Goal: Task Accomplishment & Management: Manage account settings

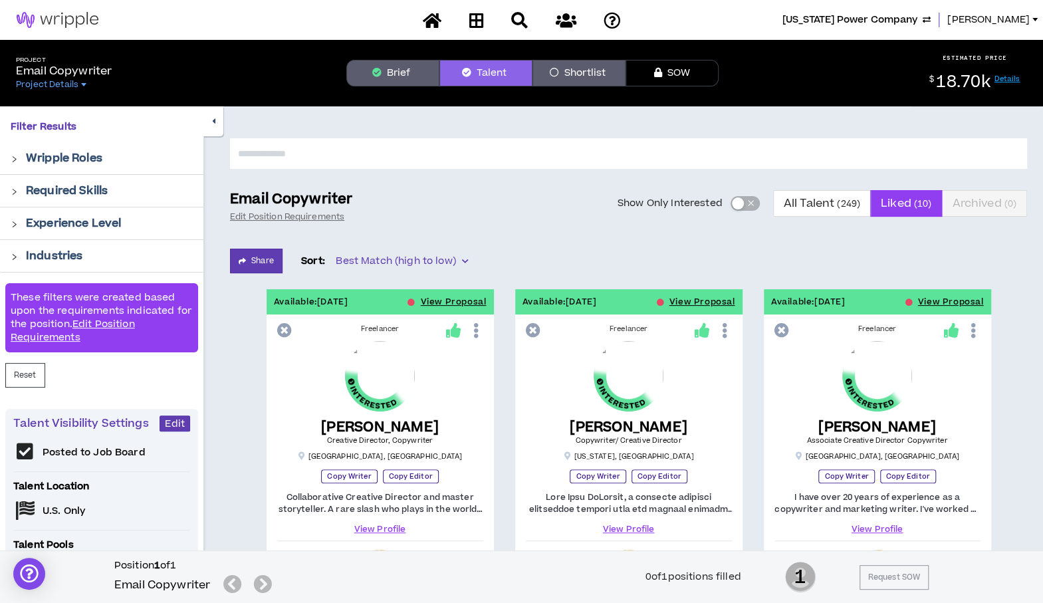
click at [882, 17] on span "[US_STATE] Power Company" at bounding box center [850, 20] width 135 height 15
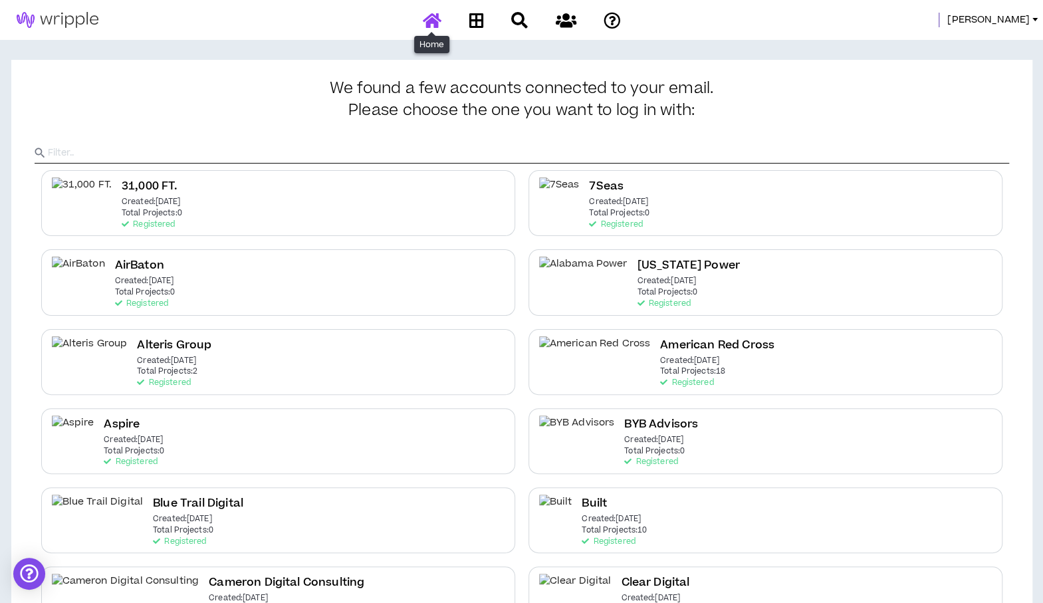
click at [438, 21] on icon at bounding box center [432, 20] width 19 height 17
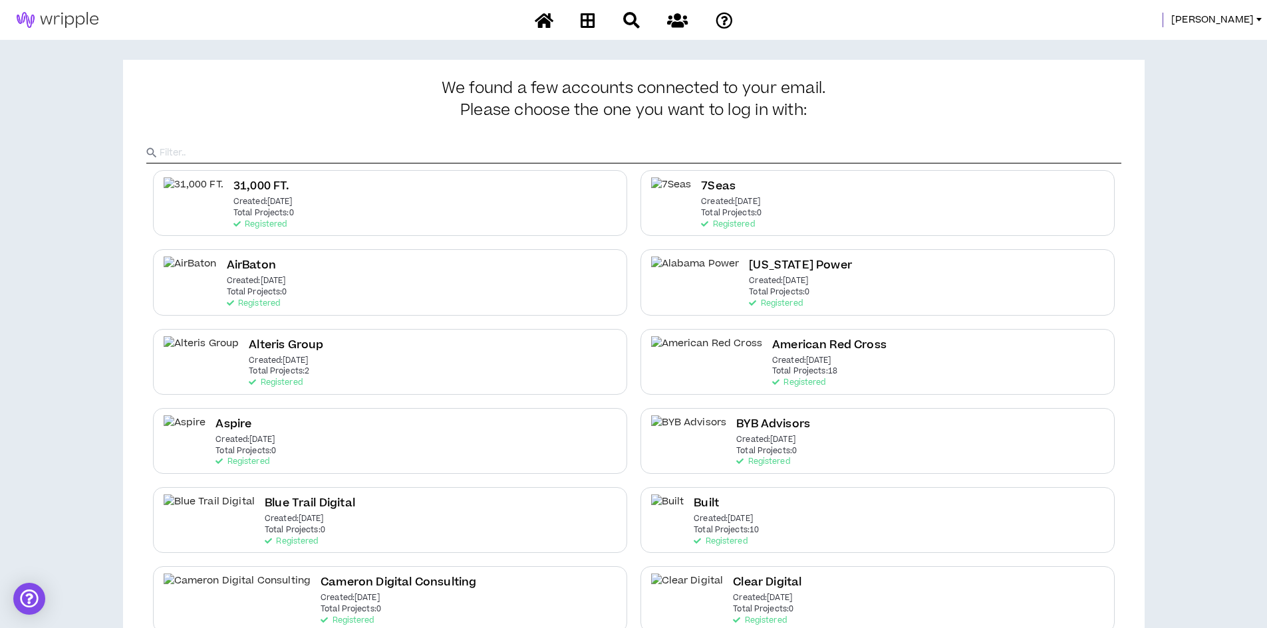
click at [727, 146] on input "text" at bounding box center [640, 153] width 961 height 20
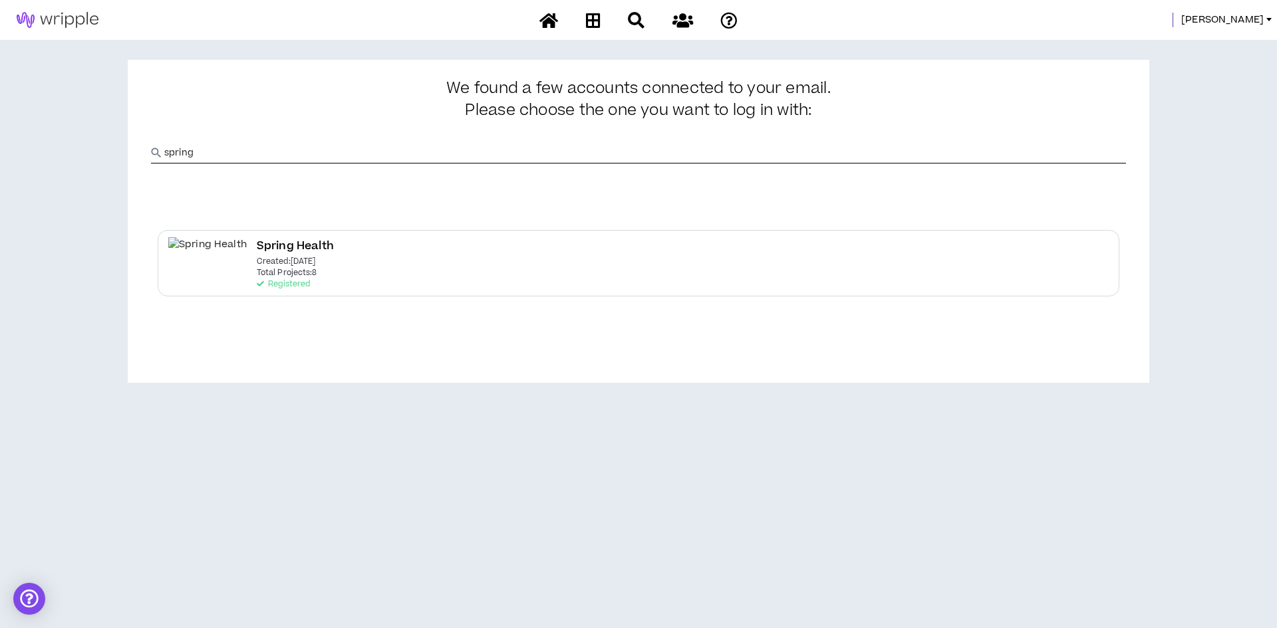
type input "spring"
click at [257, 251] on h2 "Spring Health" at bounding box center [295, 246] width 77 height 18
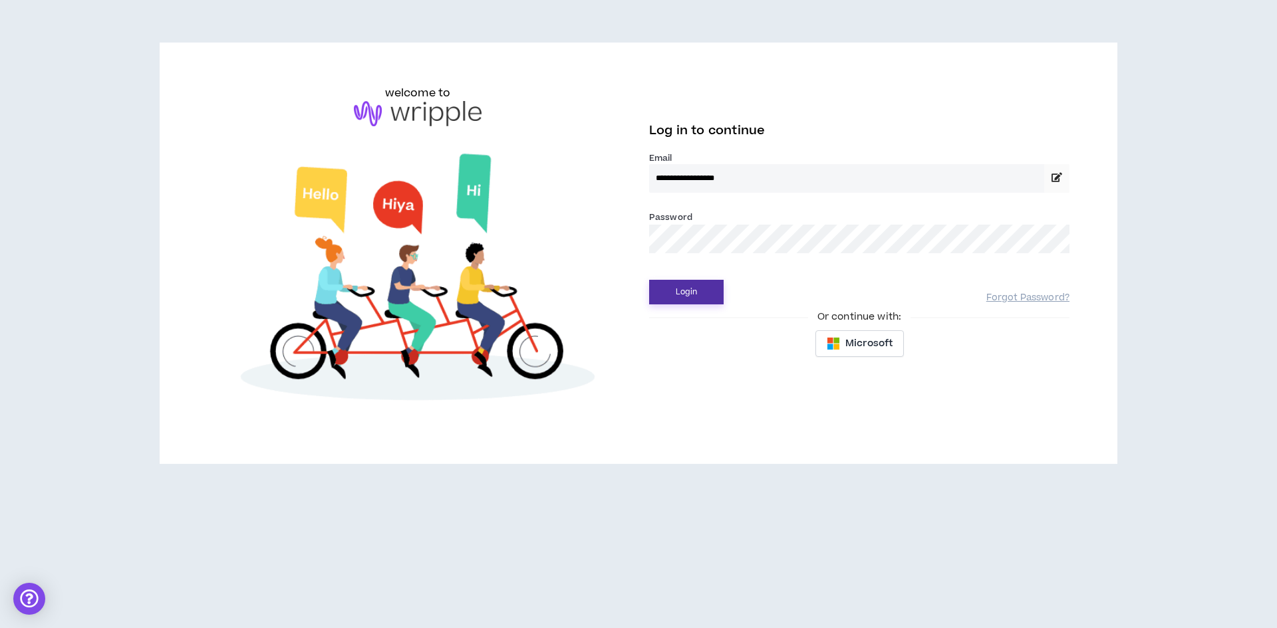
click at [684, 303] on button "Login" at bounding box center [686, 292] width 74 height 25
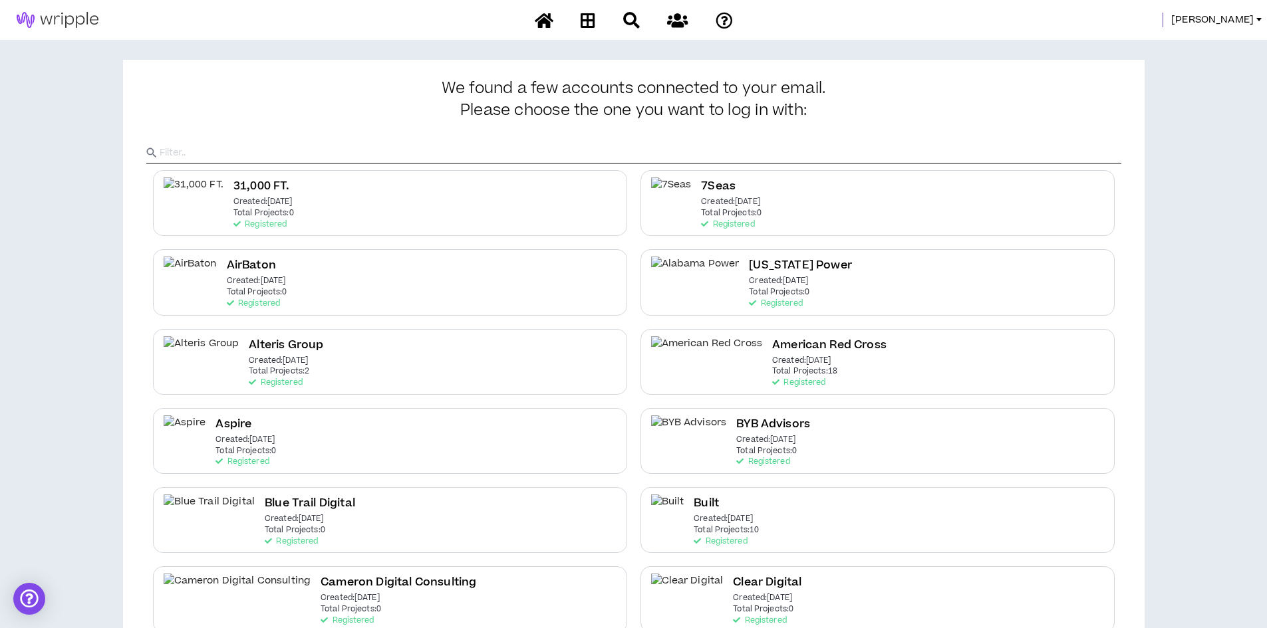
click at [516, 151] on input "text" at bounding box center [640, 153] width 961 height 20
type input "pri"
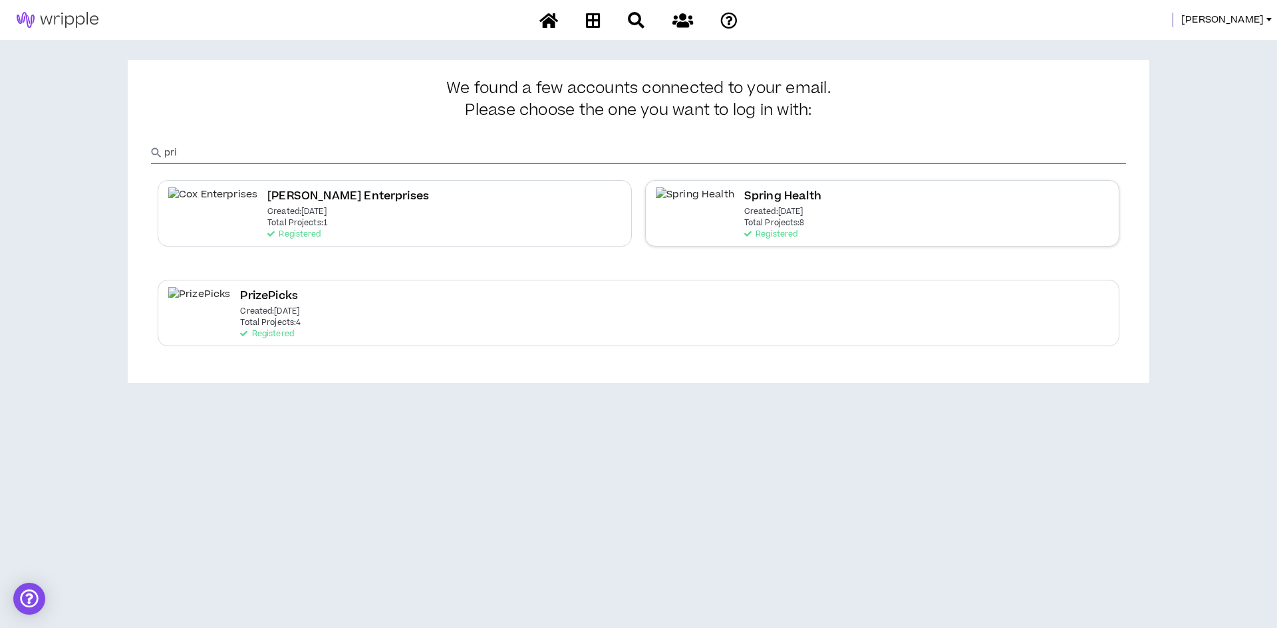
click at [776, 205] on div "Spring Health Created: [DATE] Total Projects: 8 Registered" at bounding box center [882, 213] width 474 height 66
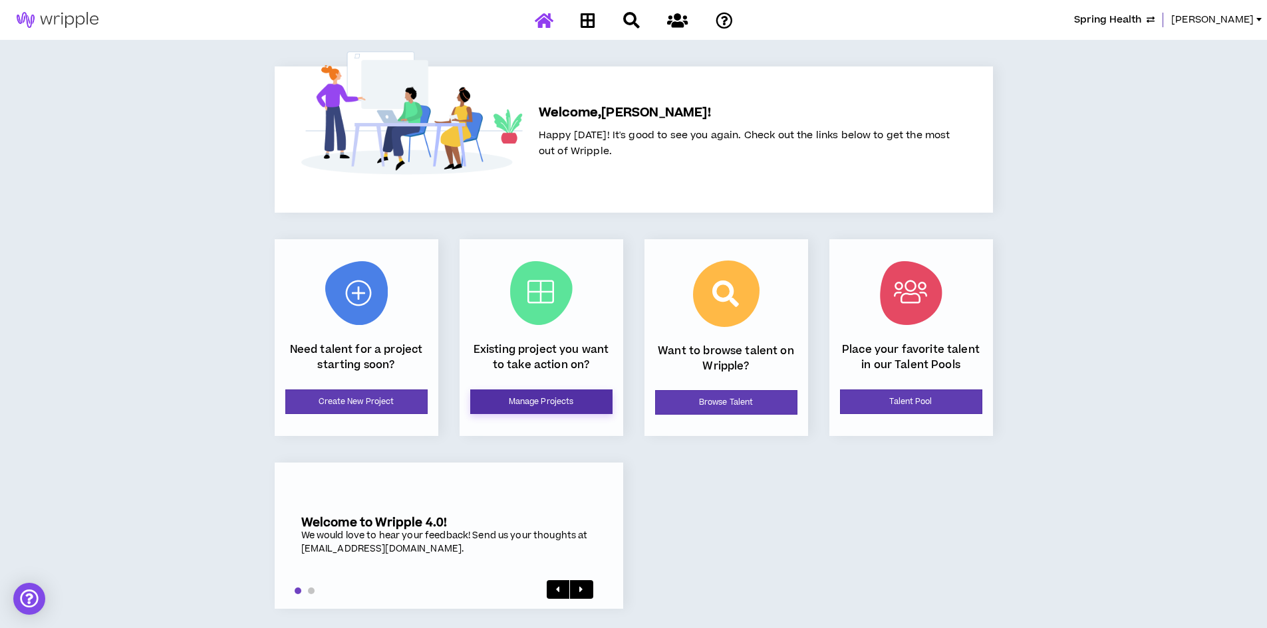
click at [509, 403] on link "Manage Projects" at bounding box center [541, 402] width 142 height 25
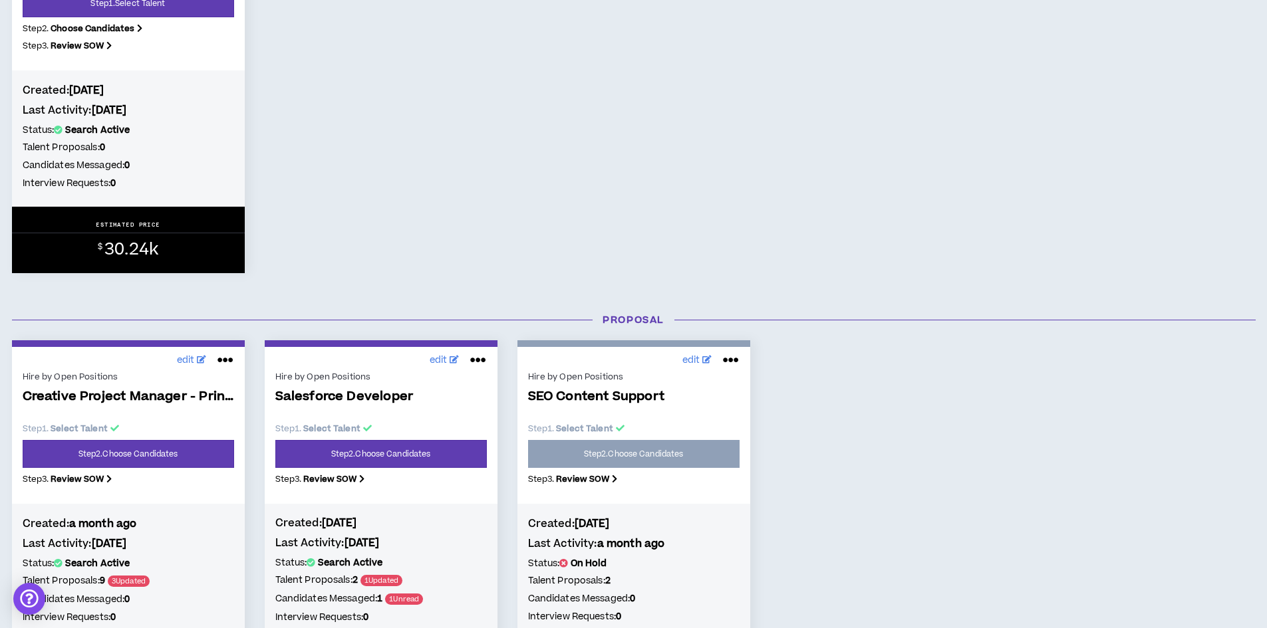
scroll to position [756, 0]
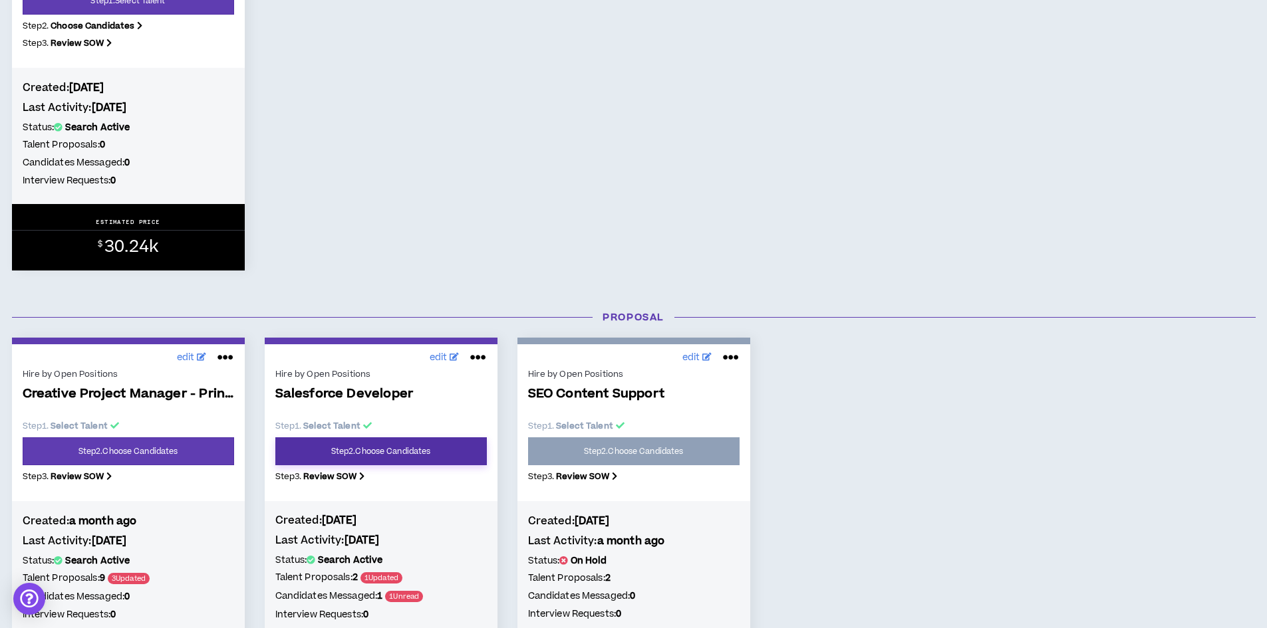
click at [428, 450] on link "Step 2 . Choose Candidates" at bounding box center [380, 451] width 211 height 28
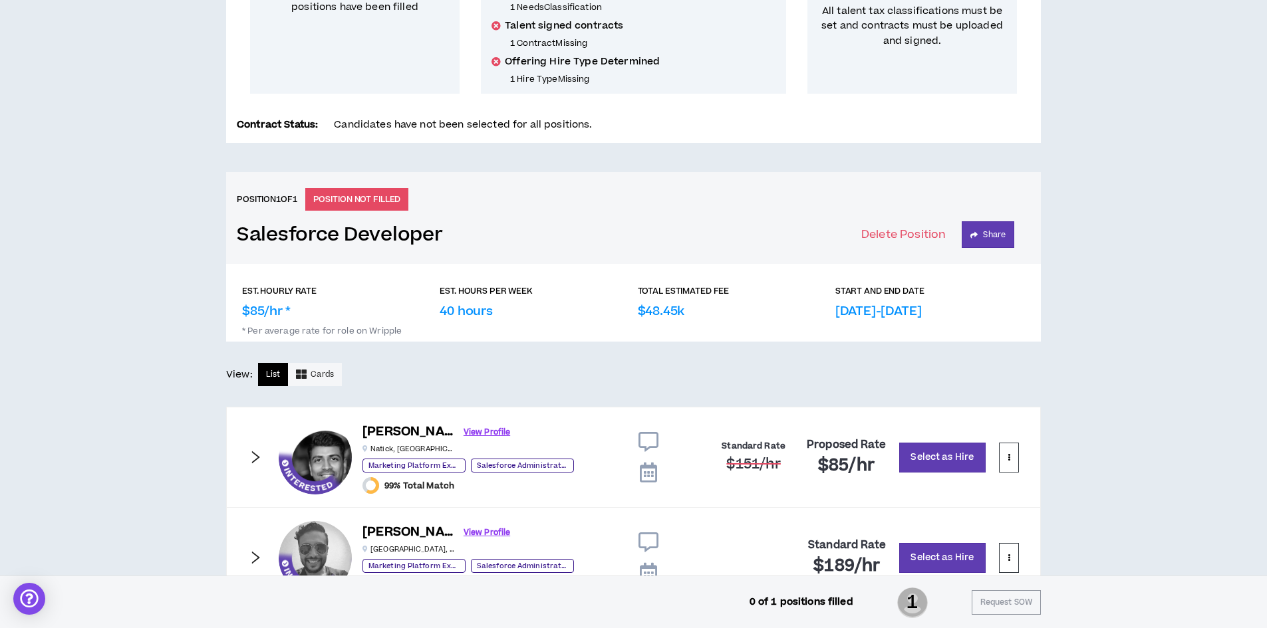
scroll to position [432, 0]
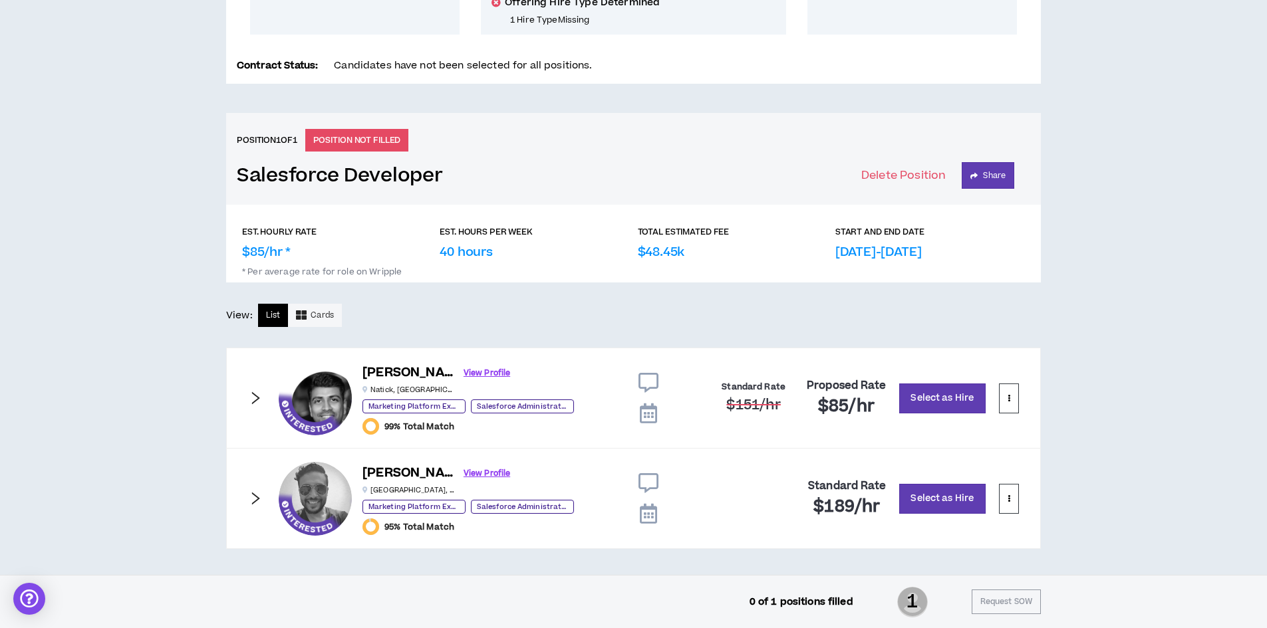
click at [255, 400] on icon "right" at bounding box center [255, 398] width 15 height 15
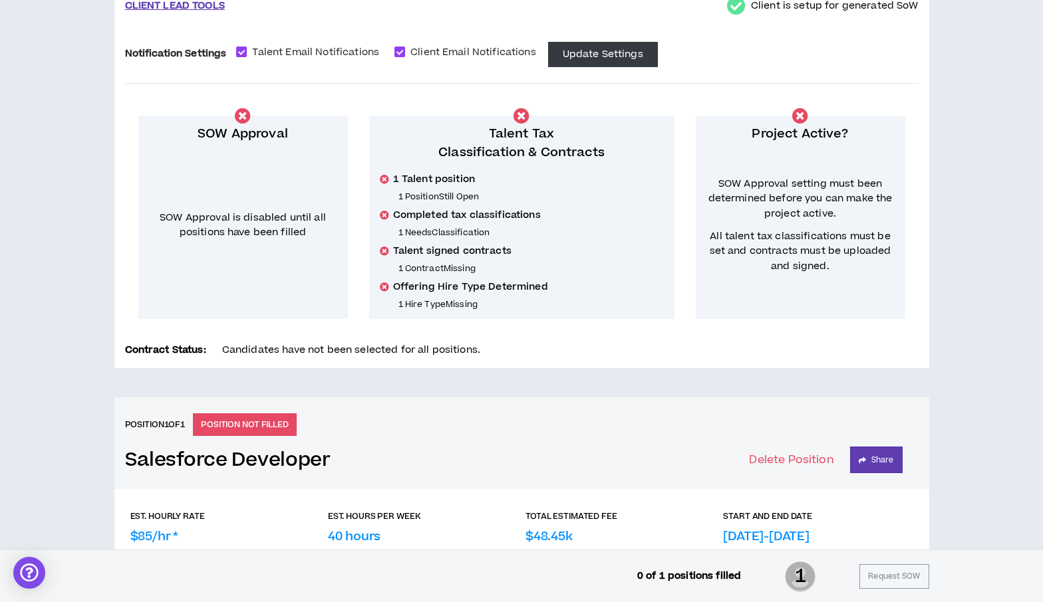
scroll to position [0, 0]
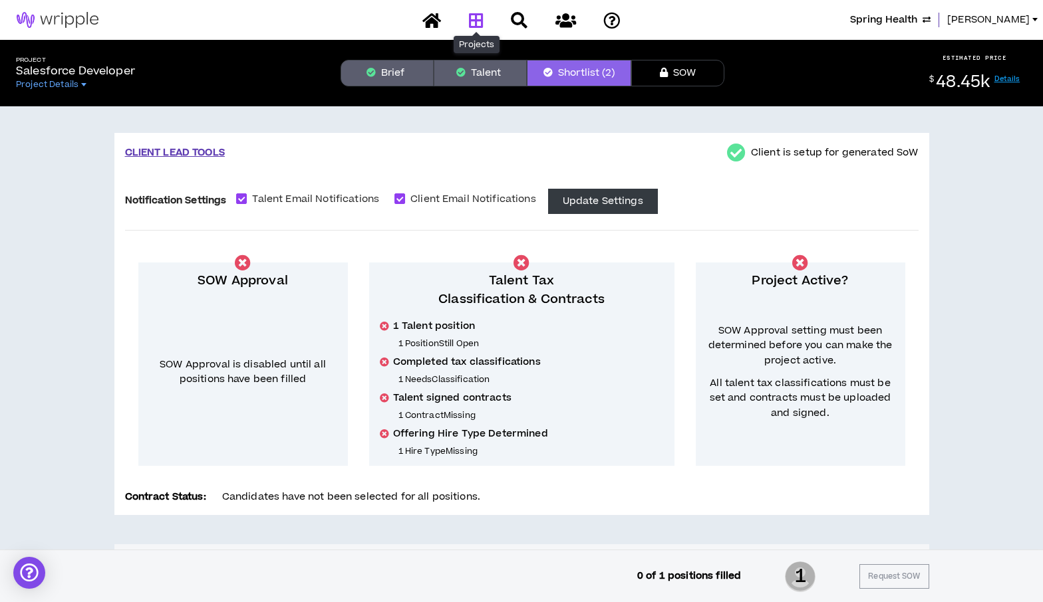
click at [478, 17] on icon at bounding box center [476, 20] width 15 height 17
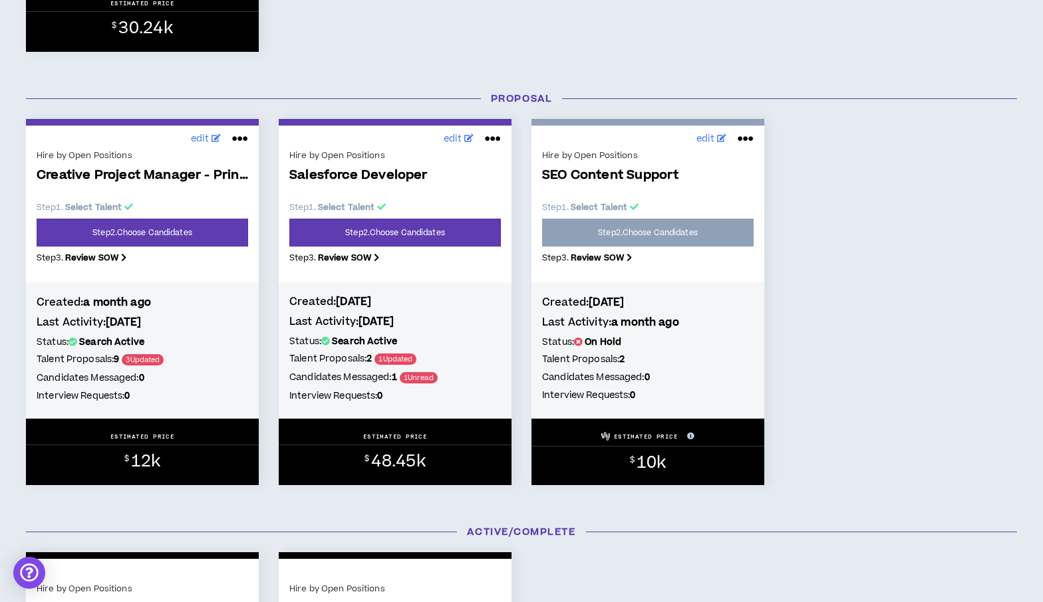
scroll to position [980, 0]
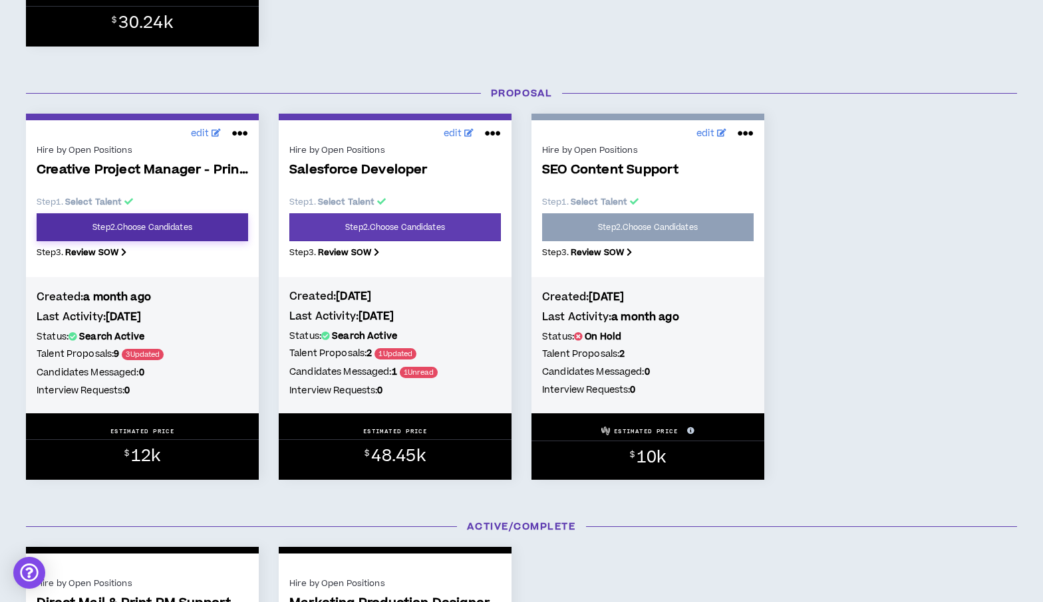
click at [138, 224] on link "Step 2 . Choose Candidates" at bounding box center [142, 227] width 211 height 28
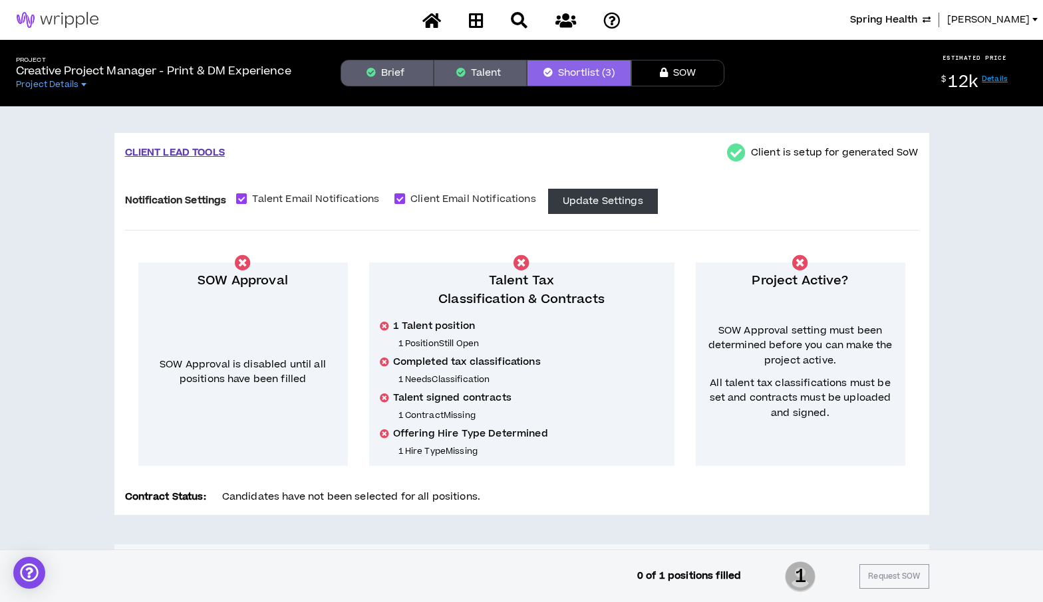
click at [660, 420] on p "1 Contract Missing" at bounding box center [530, 415] width 265 height 11
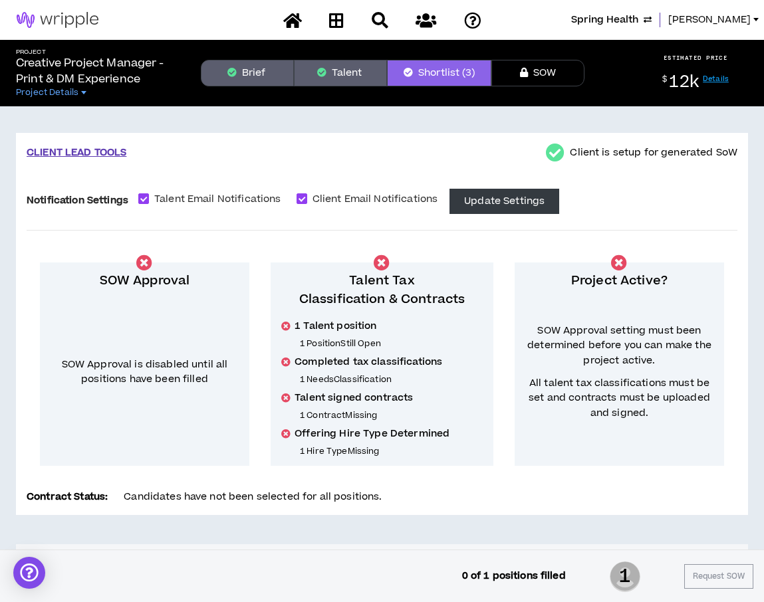
click at [351, 72] on button "Talent" at bounding box center [340, 73] width 93 height 27
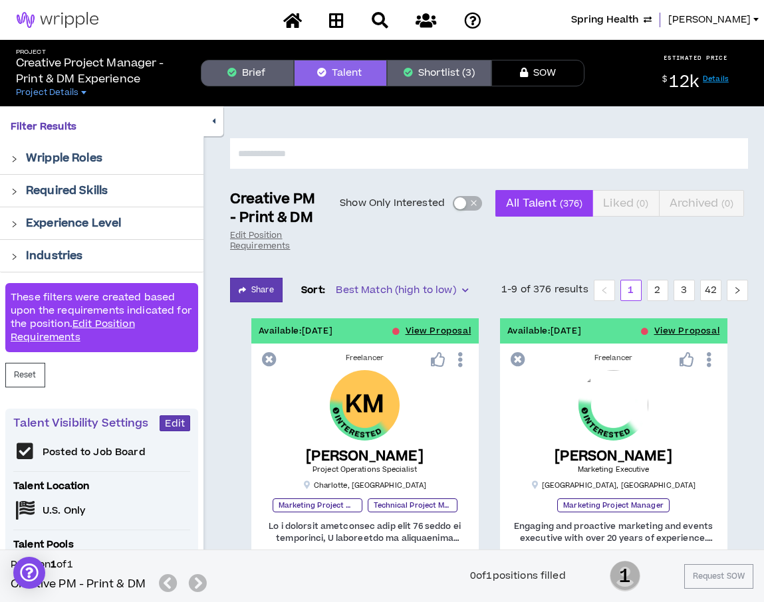
click at [469, 205] on span "button" at bounding box center [473, 203] width 8 height 15
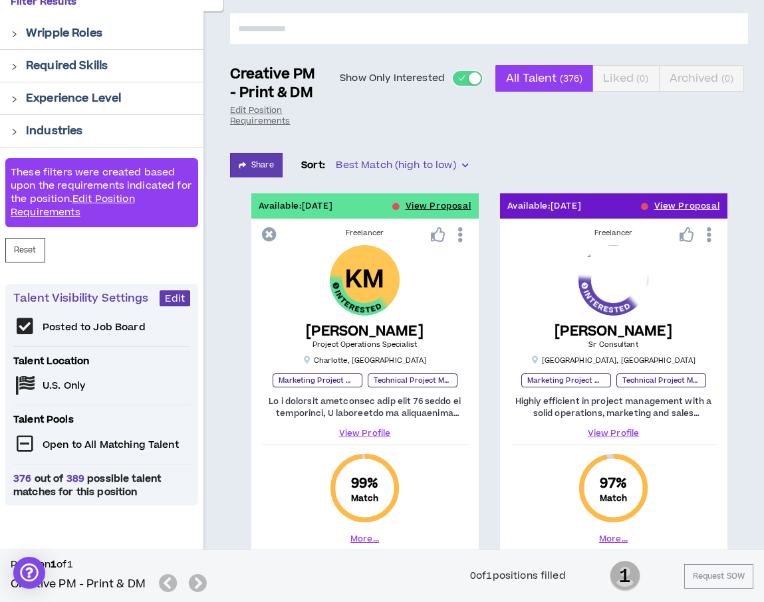
scroll to position [211, 0]
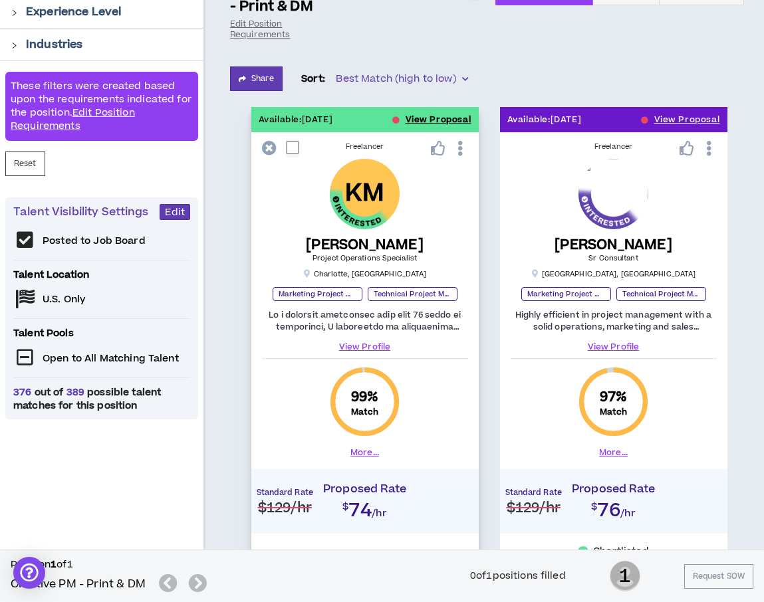
click at [414, 116] on button "View Proposal" at bounding box center [439, 119] width 66 height 25
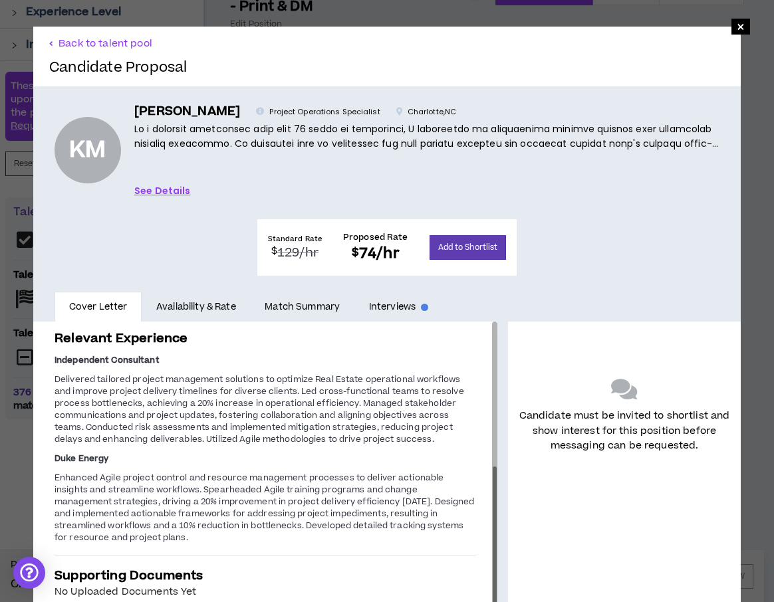
drag, startPoint x: 483, startPoint y: 303, endPoint x: 485, endPoint y: 449, distance: 146.3
click at [493, 467] on div at bounding box center [495, 544] width 4 height 154
click at [100, 41] on button "Back to talent pool" at bounding box center [101, 43] width 104 height 13
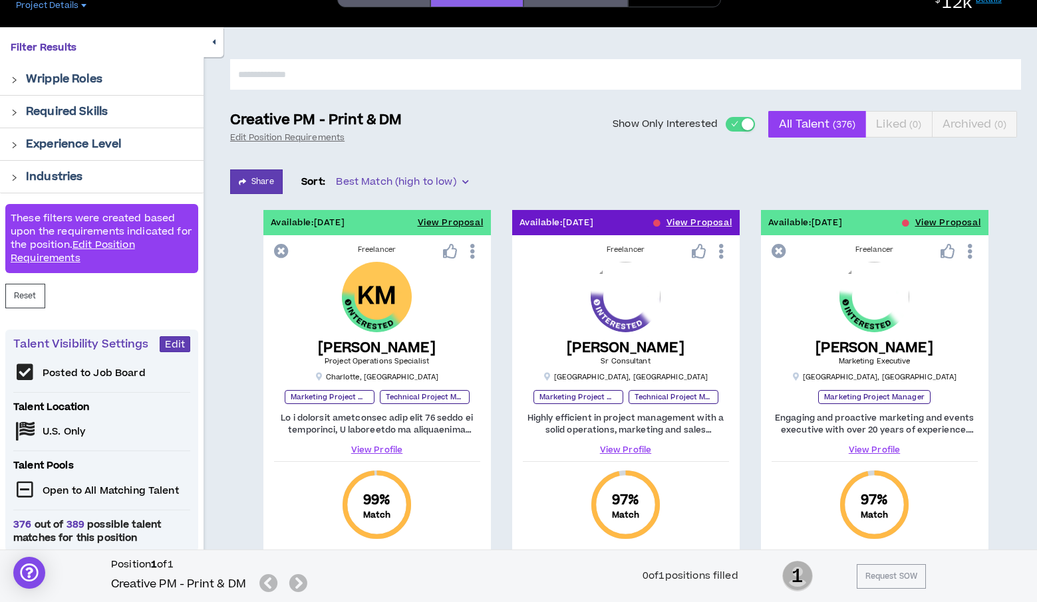
scroll to position [74, 0]
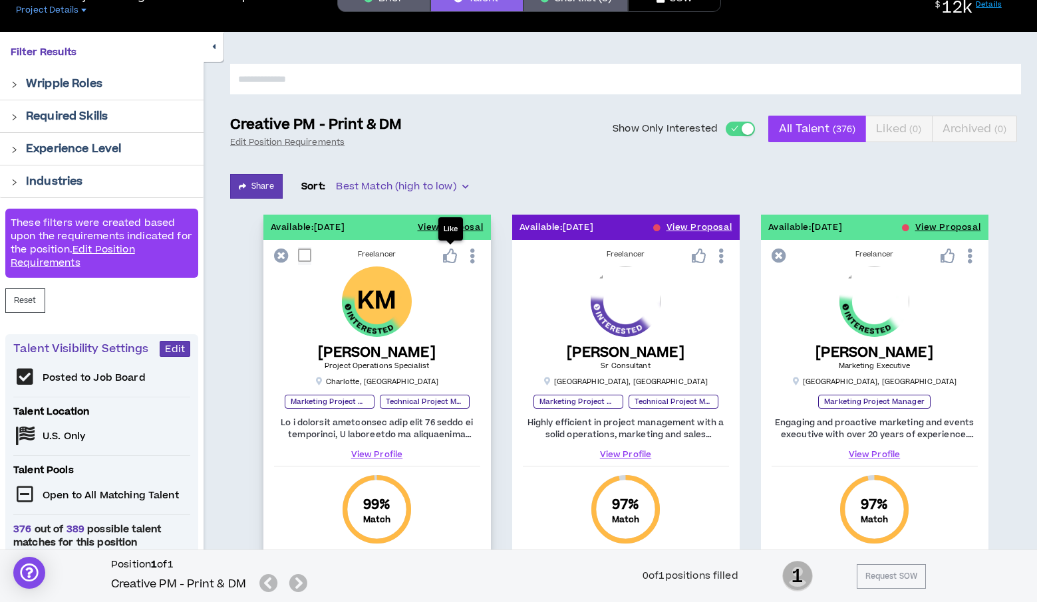
click at [452, 252] on icon at bounding box center [450, 256] width 15 height 15
click at [929, 224] on button "View Proposal" at bounding box center [948, 227] width 66 height 25
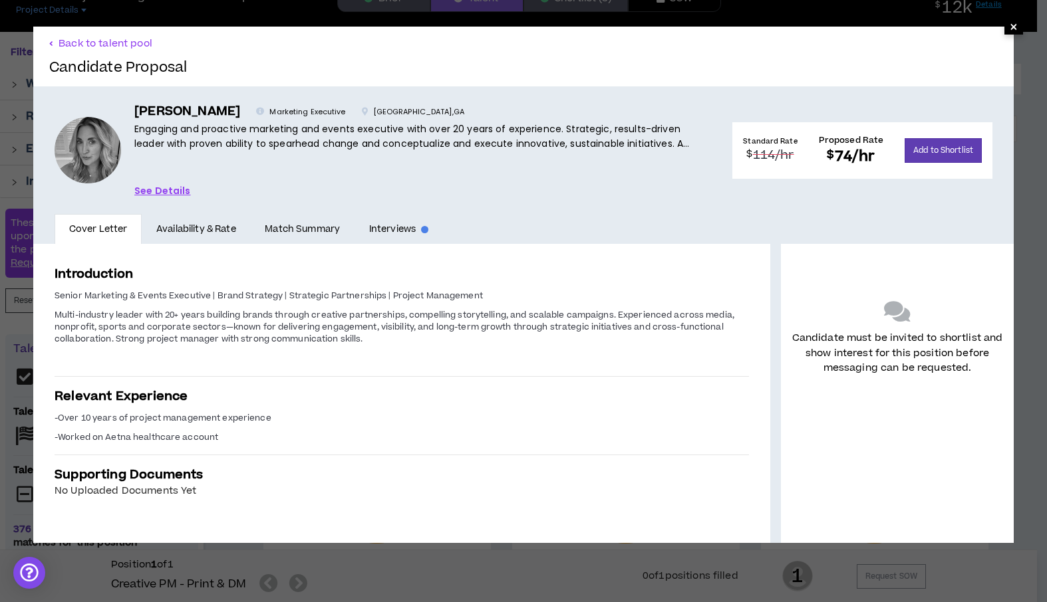
click at [1004, 28] on span "×" at bounding box center [1013, 27] width 19 height 16
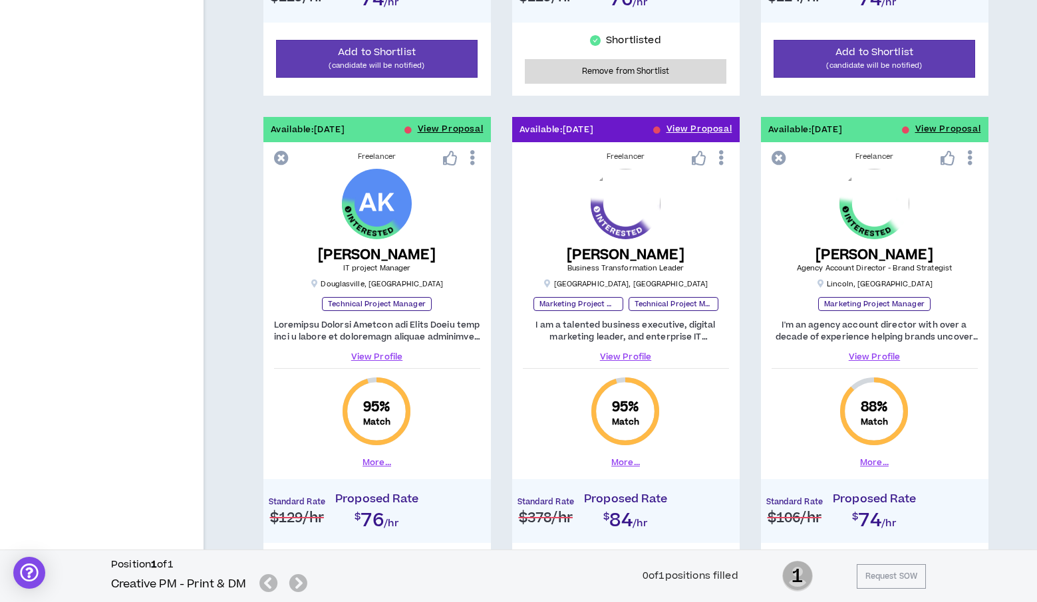
scroll to position [716, 0]
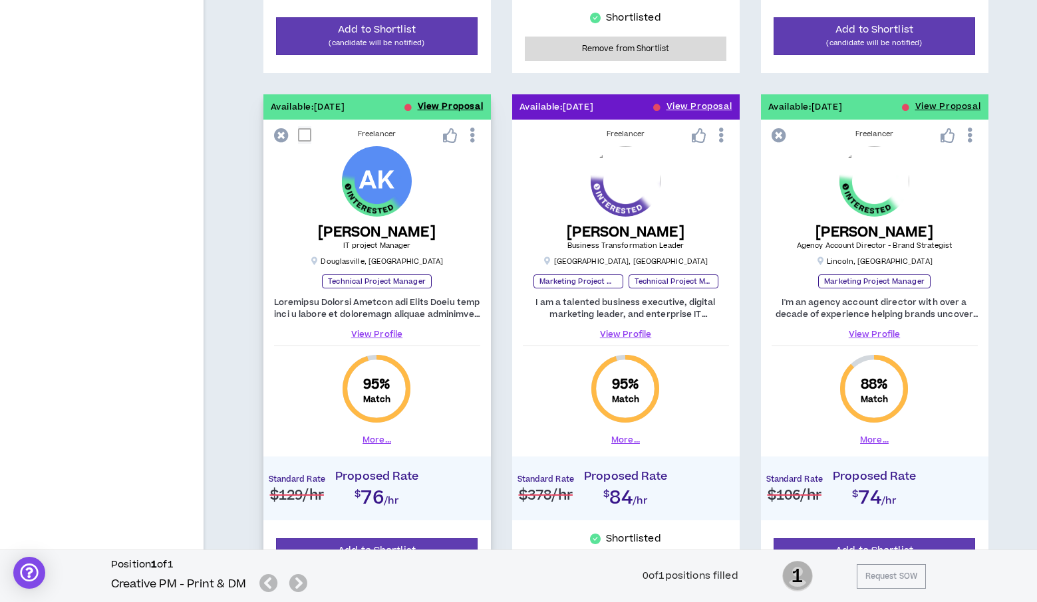
click at [439, 100] on button "View Proposal" at bounding box center [451, 106] width 66 height 25
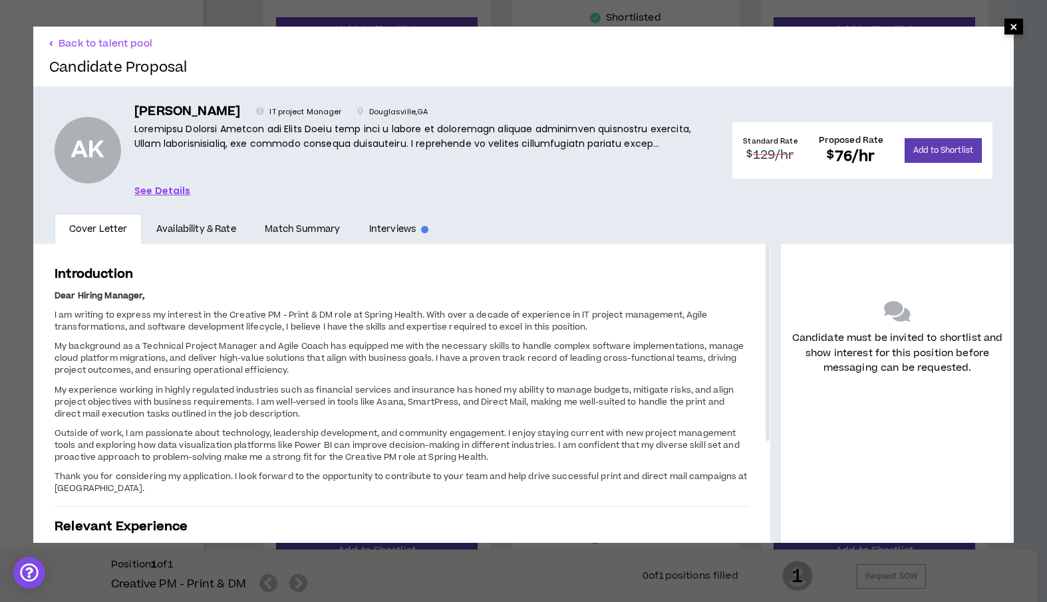
click at [1009, 27] on span "×" at bounding box center [1013, 27] width 8 height 16
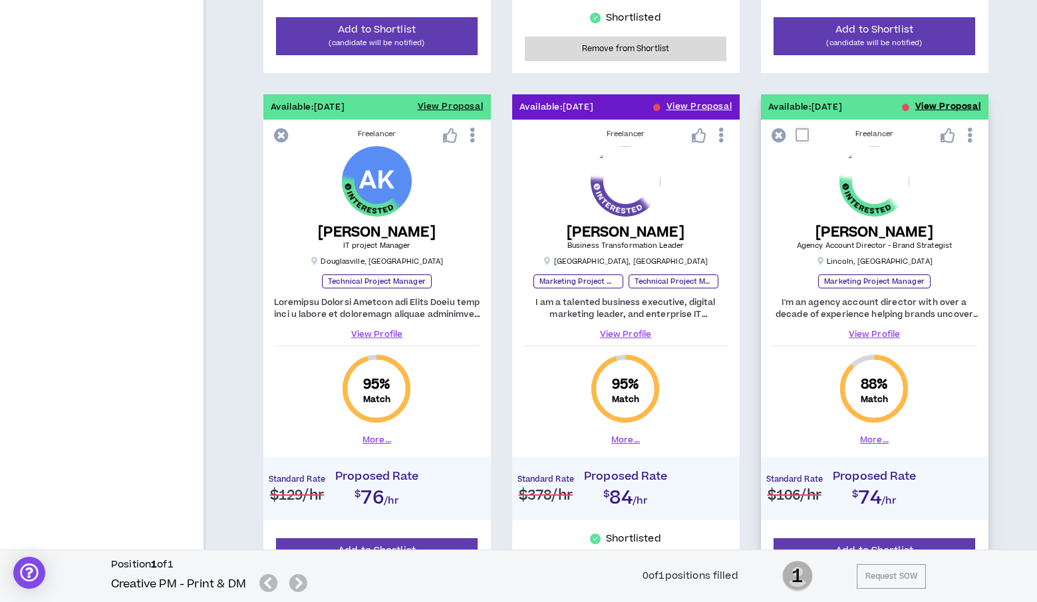
click at [921, 104] on button "View Proposal" at bounding box center [948, 106] width 66 height 25
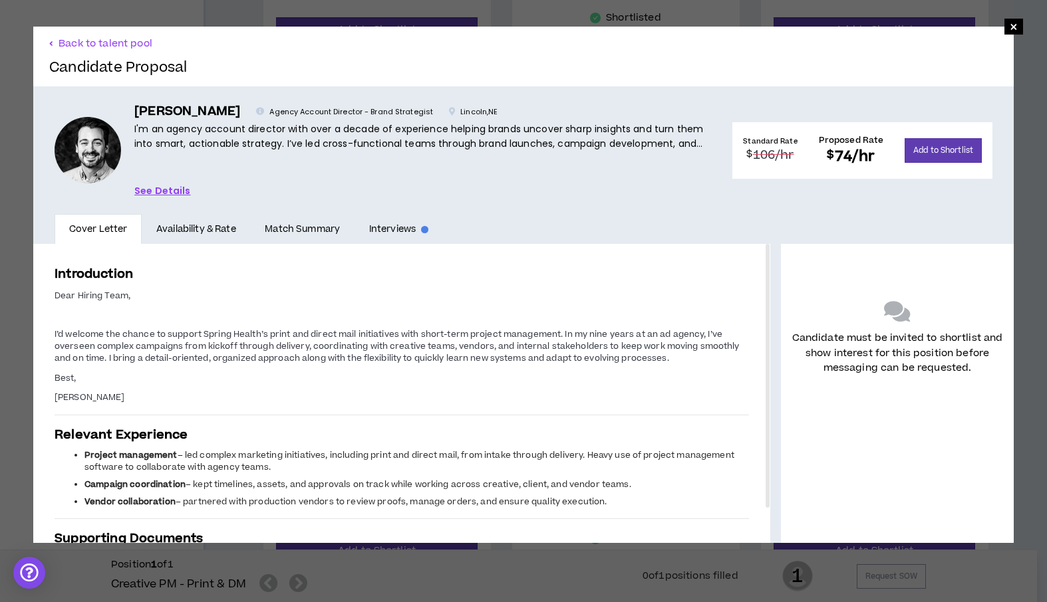
drag, startPoint x: 757, startPoint y: 324, endPoint x: 761, endPoint y: 255, distance: 68.6
click at [761, 255] on div "Introduction Dear Hiring Team, I’d welcome the chance to support Spring Health’…" at bounding box center [523, 393] width 980 height 299
click at [1009, 32] on span "×" at bounding box center [1013, 27] width 8 height 16
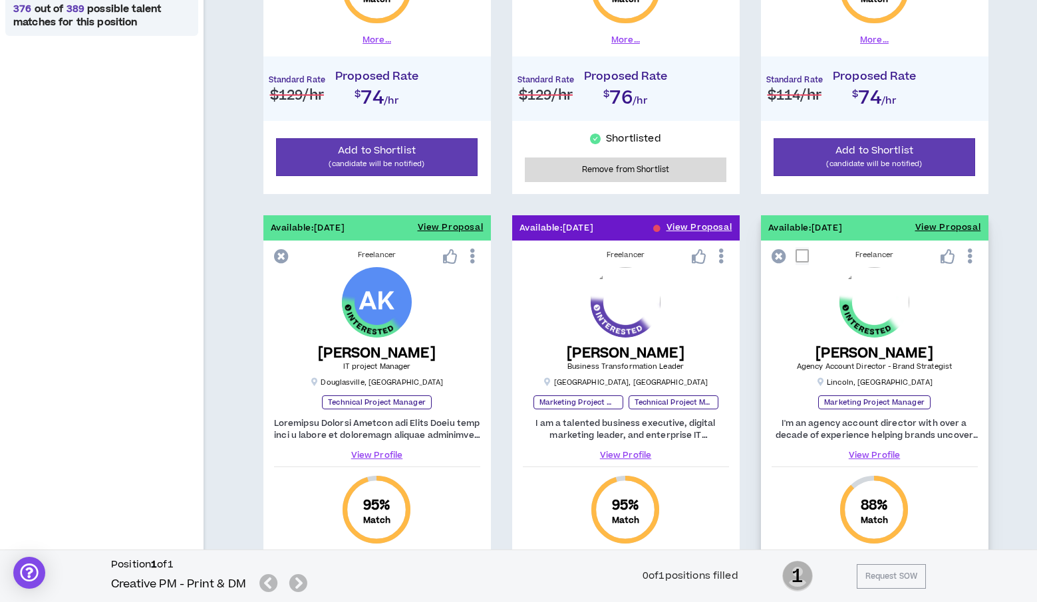
scroll to position [716, 0]
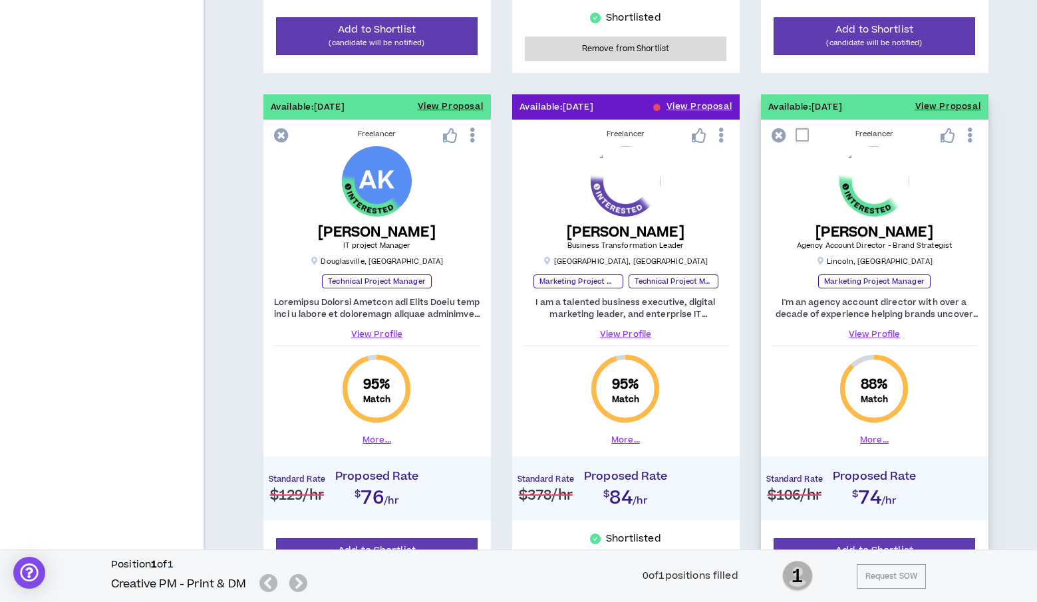
click at [951, 131] on icon at bounding box center [947, 135] width 15 height 15
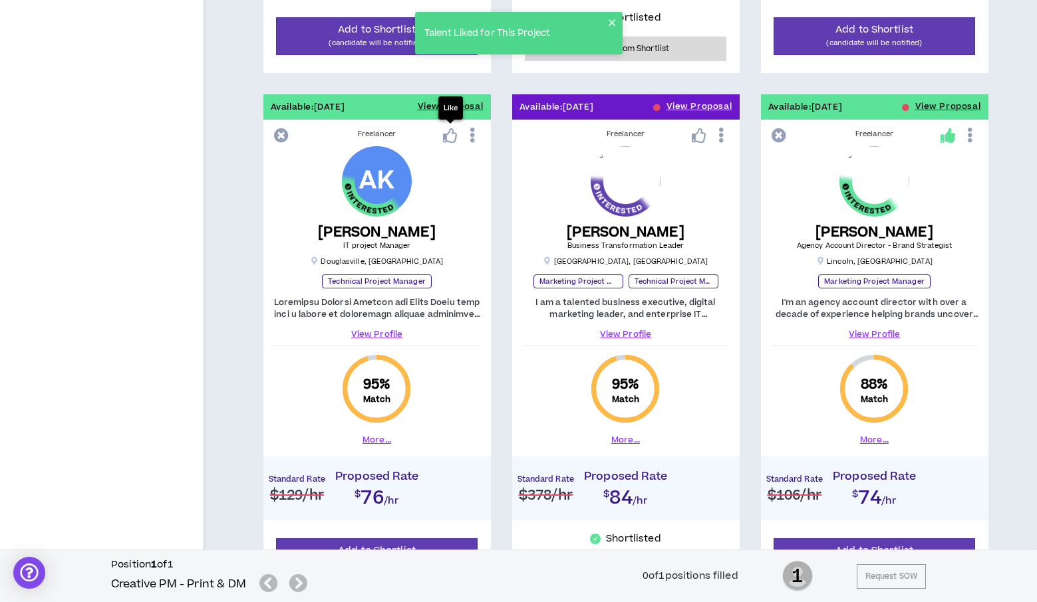
click at [449, 132] on icon at bounding box center [450, 135] width 15 height 15
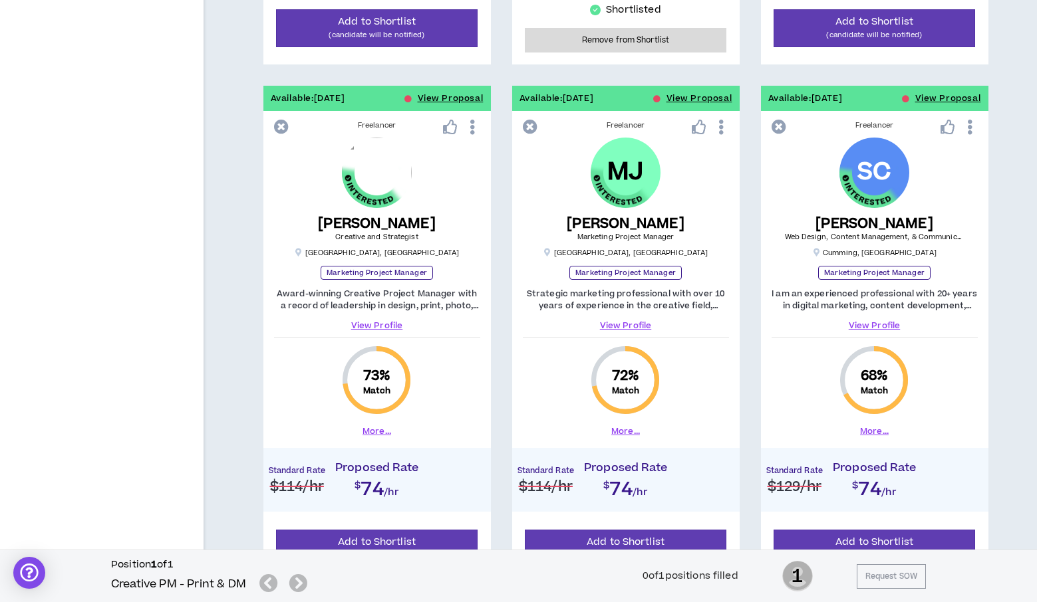
scroll to position [1243, 0]
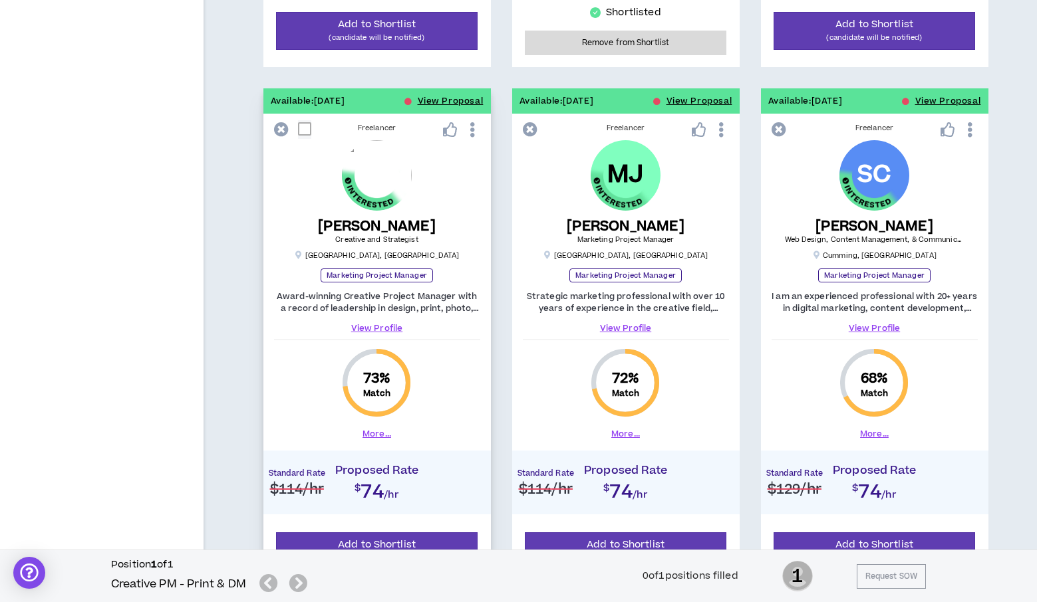
drag, startPoint x: 439, startPoint y: 125, endPoint x: 406, endPoint y: 102, distance: 40.2
click at [435, 161] on div "[PERSON_NAME] Creative and Strategist [GEOGRAPHIC_DATA] , [GEOGRAPHIC_DATA]" at bounding box center [377, 200] width 206 height 120
click at [434, 99] on button "View Proposal" at bounding box center [451, 100] width 66 height 25
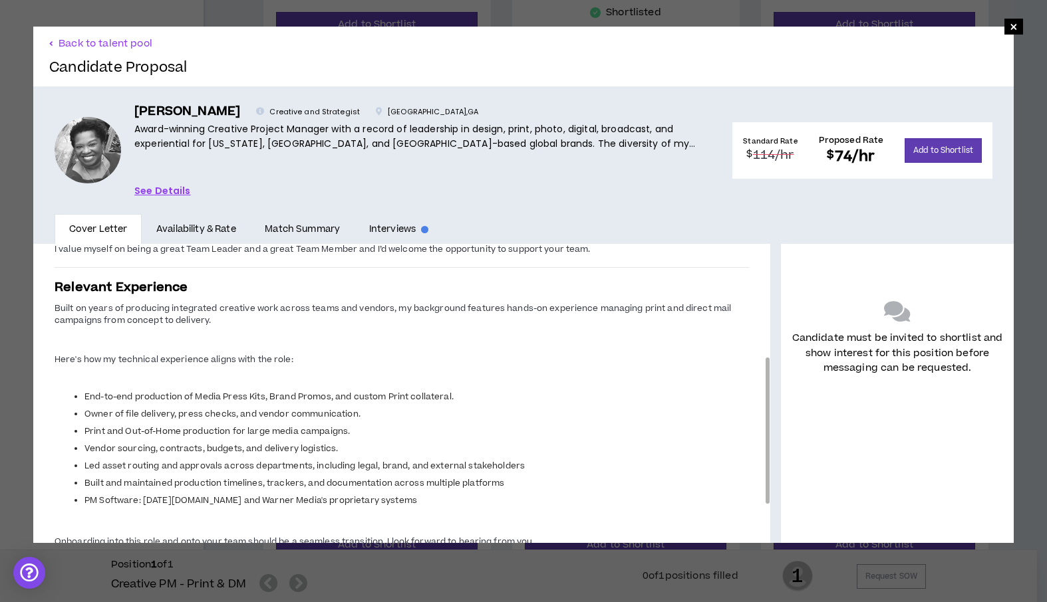
drag, startPoint x: 757, startPoint y: 325, endPoint x: 725, endPoint y: 439, distance: 118.3
click at [725, 439] on div "Introduction Dear Hiring Manager, I’m a Creative Producer and Project Lead with…" at bounding box center [401, 393] width 737 height 299
click at [1009, 25] on span "×" at bounding box center [1013, 27] width 8 height 16
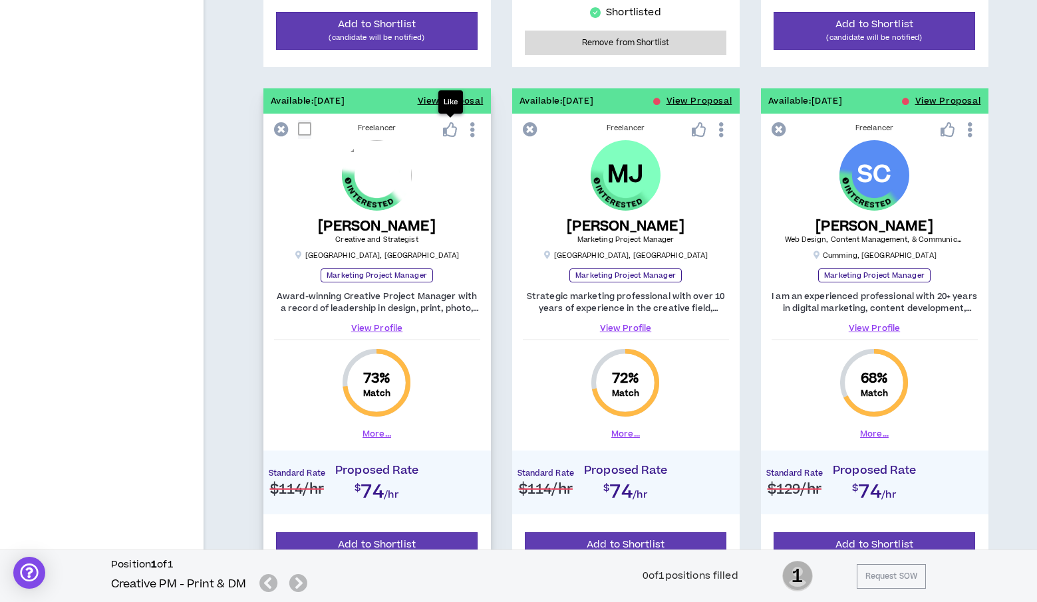
click at [449, 125] on icon at bounding box center [450, 129] width 15 height 15
click at [676, 97] on button "View Proposal" at bounding box center [699, 100] width 66 height 25
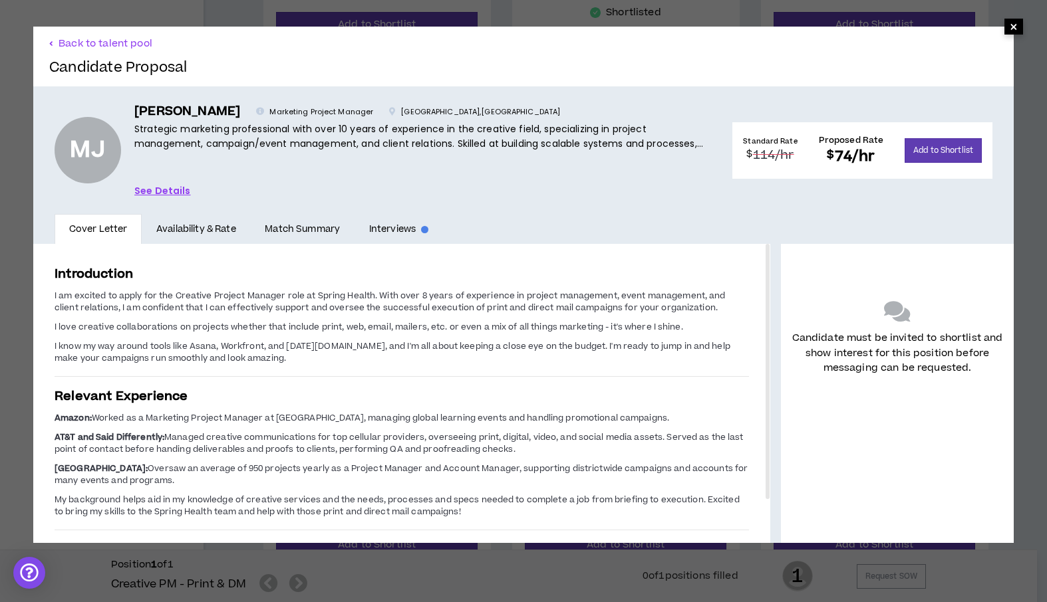
click at [1004, 30] on span "×" at bounding box center [1013, 27] width 19 height 16
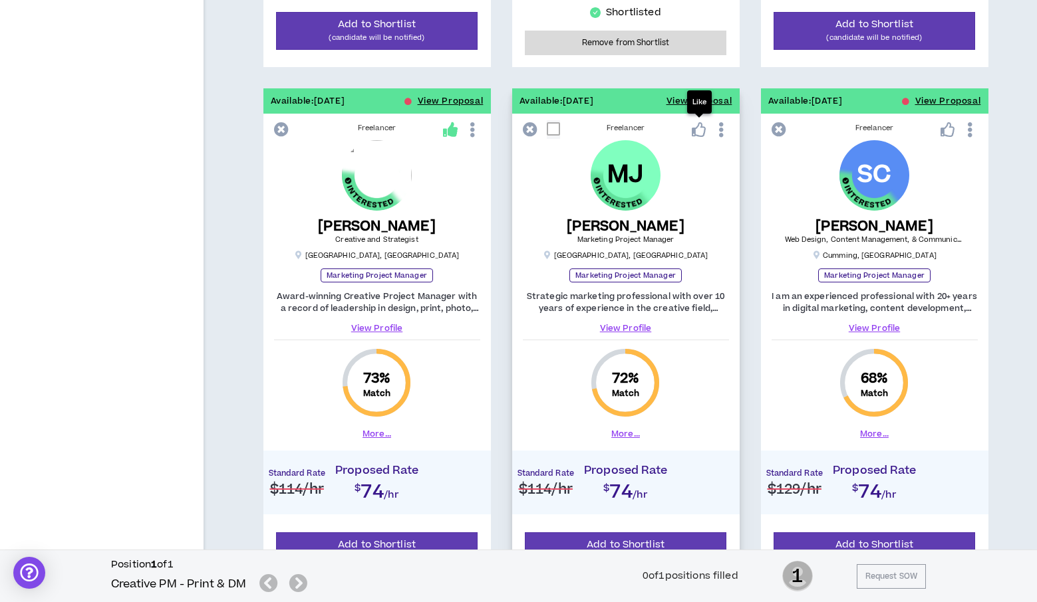
click at [699, 130] on icon at bounding box center [698, 129] width 15 height 15
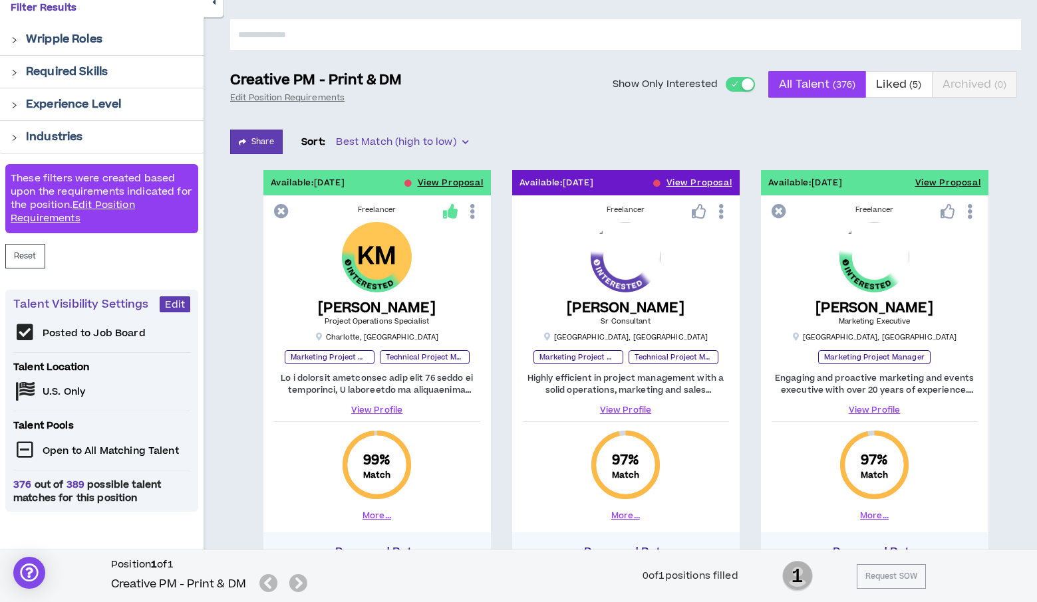
scroll to position [47, 0]
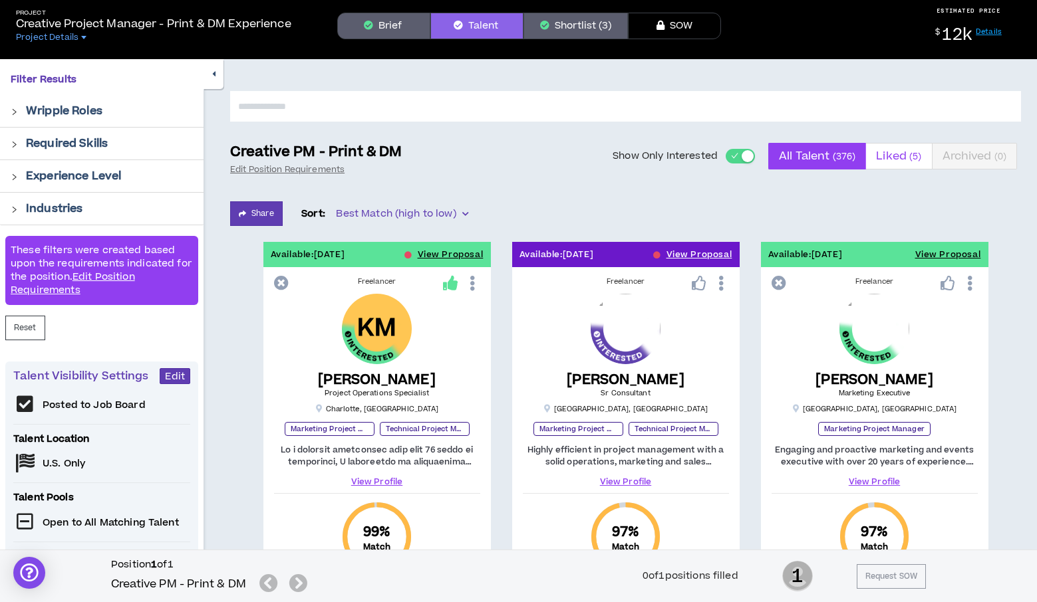
click at [894, 160] on span "Liked ( 5 )" at bounding box center [898, 156] width 45 height 32
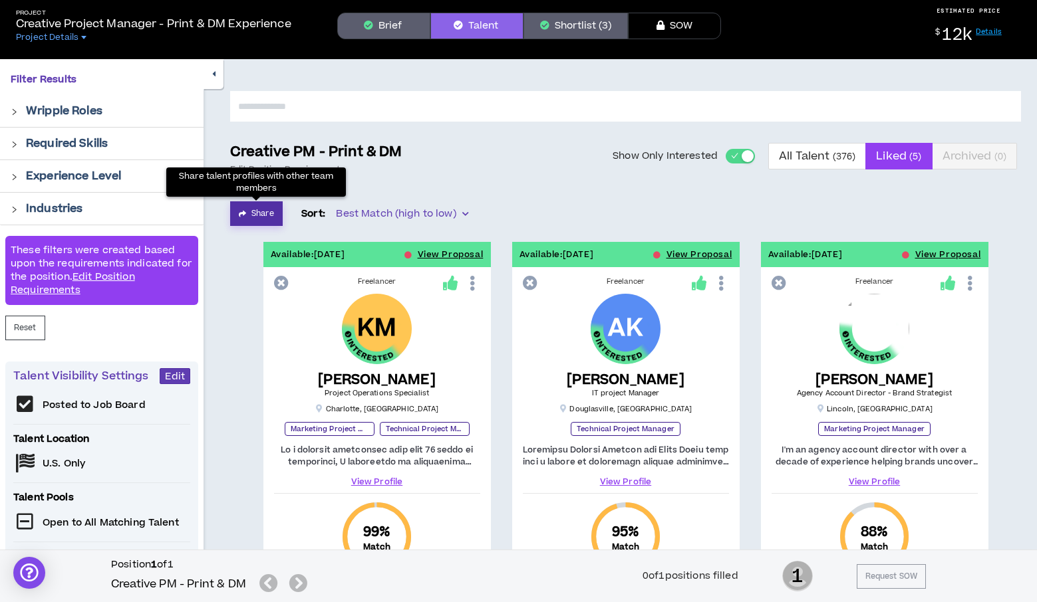
click at [241, 219] on button "Share" at bounding box center [256, 213] width 53 height 25
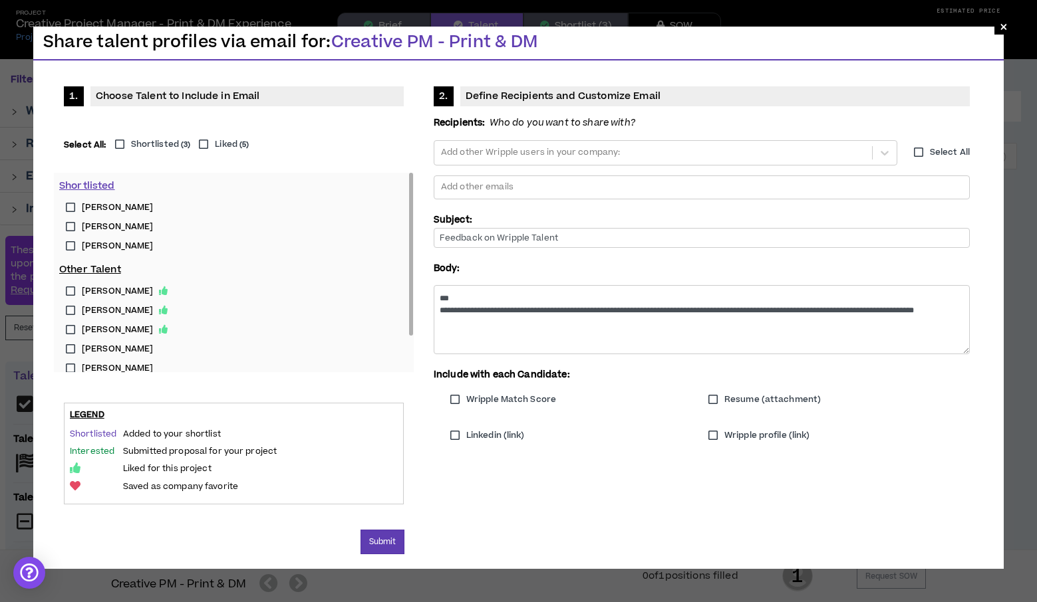
click at [209, 141] on label "Liked ( 5 )" at bounding box center [220, 144] width 57 height 13
click at [495, 186] on div at bounding box center [701, 188] width 524 height 20
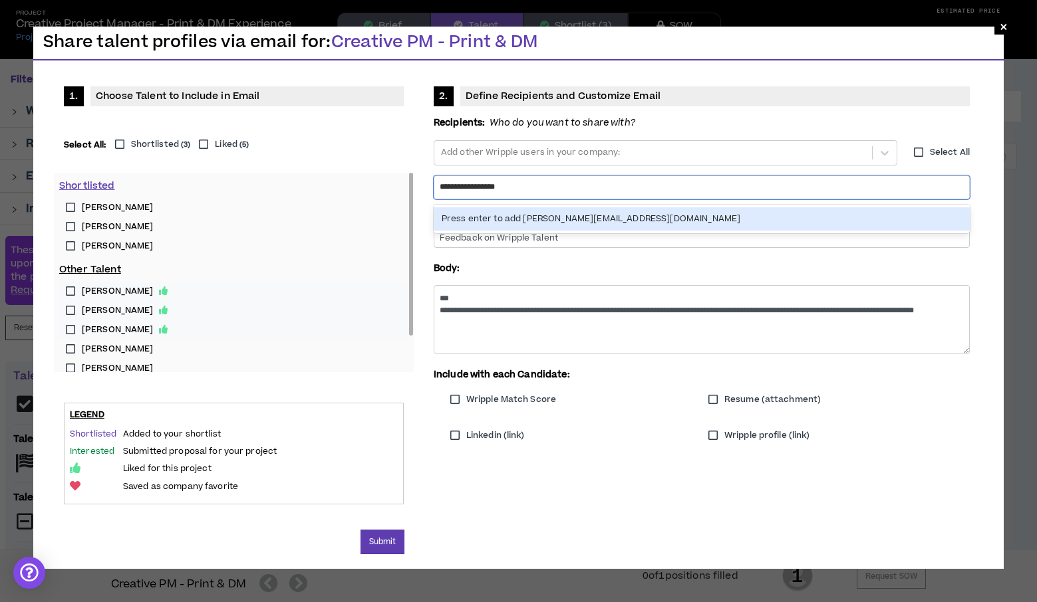
type input "**********"
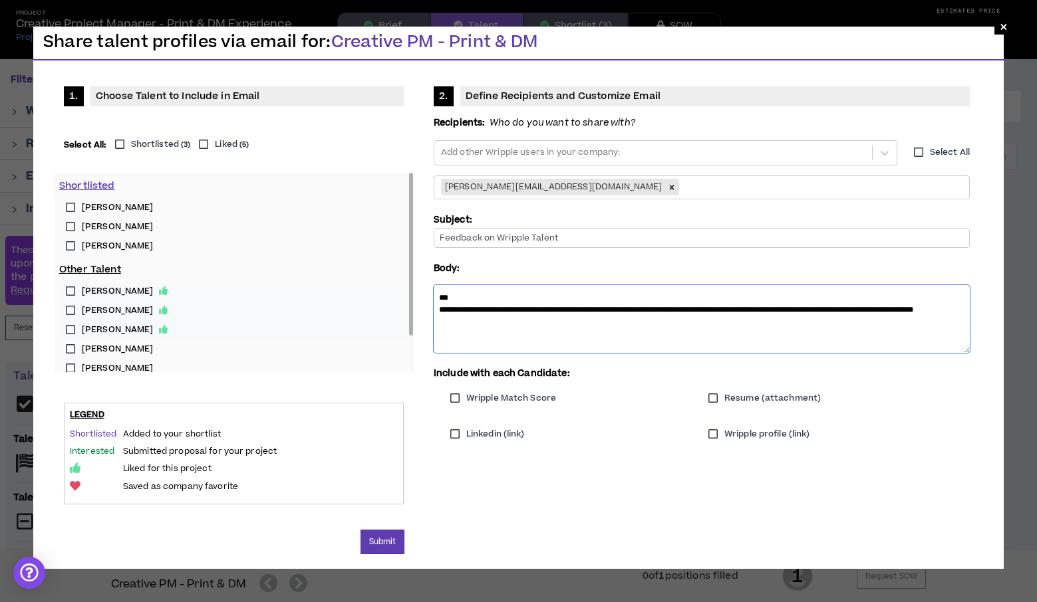
click at [463, 294] on textarea "**********" at bounding box center [702, 319] width 536 height 68
drag, startPoint x: 460, startPoint y: 311, endPoint x: 668, endPoint y: 314, distance: 208.1
click at [668, 314] on textarea "**********" at bounding box center [702, 319] width 536 height 68
click at [617, 321] on textarea "**********" at bounding box center [702, 319] width 536 height 68
type textarea "**********"
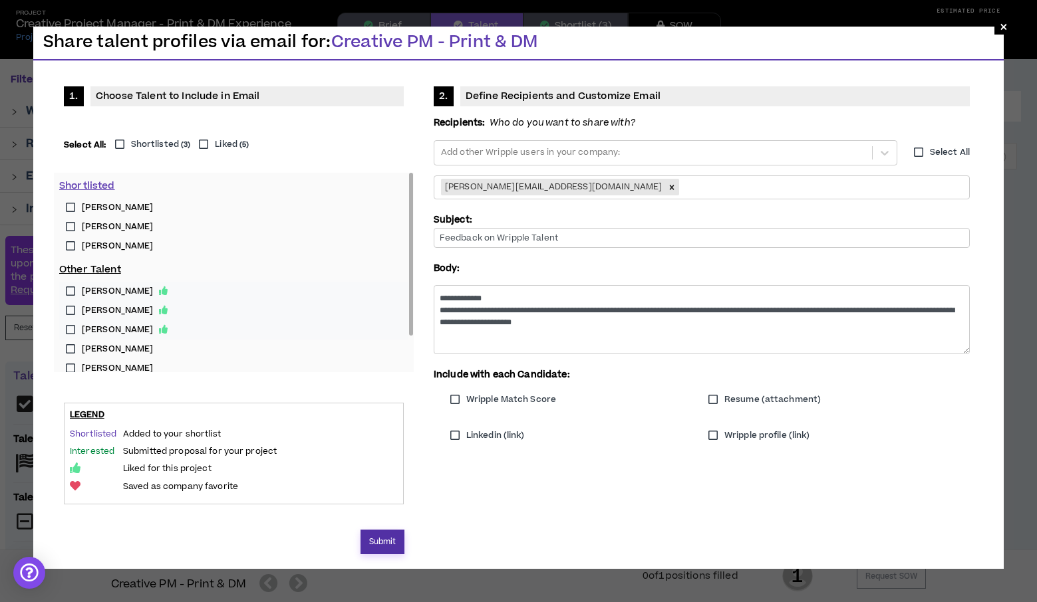
click at [376, 543] on button "Submit" at bounding box center [382, 542] width 45 height 25
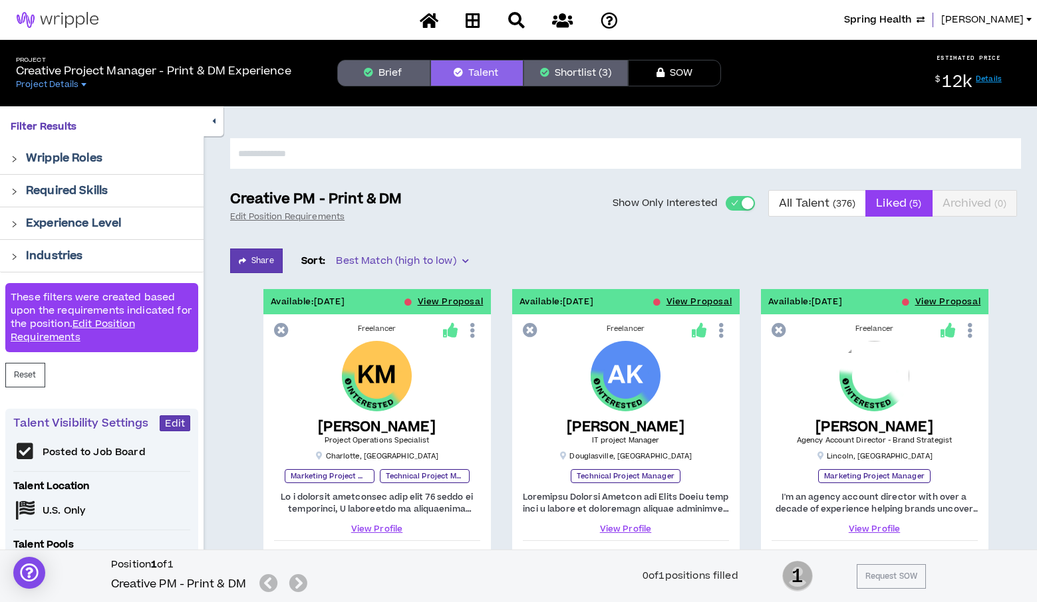
click at [911, 23] on span "Spring Health" at bounding box center [877, 20] width 67 height 15
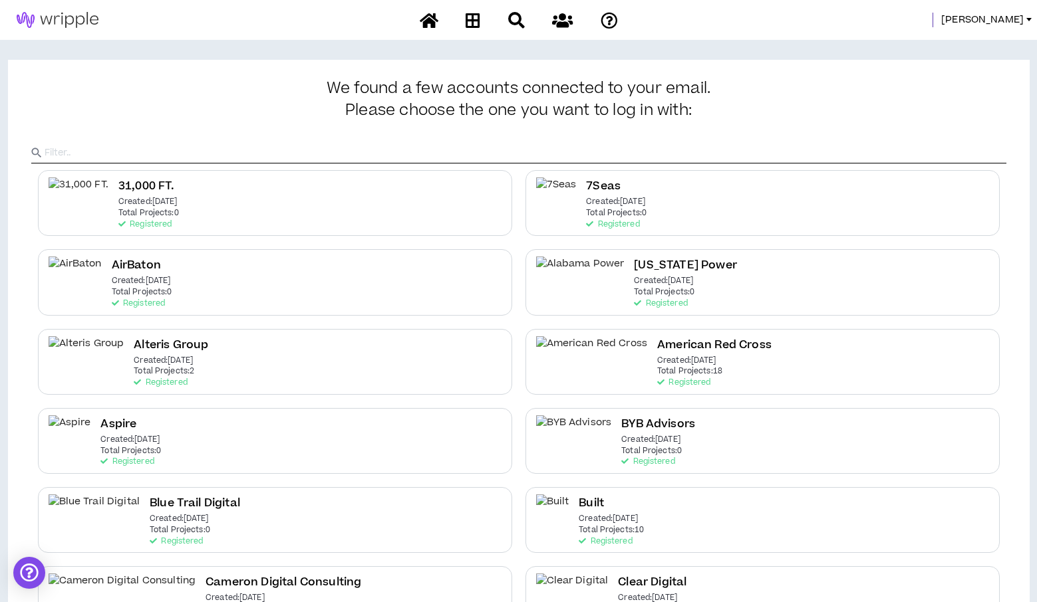
click at [225, 156] on input "text" at bounding box center [525, 153] width 961 height 20
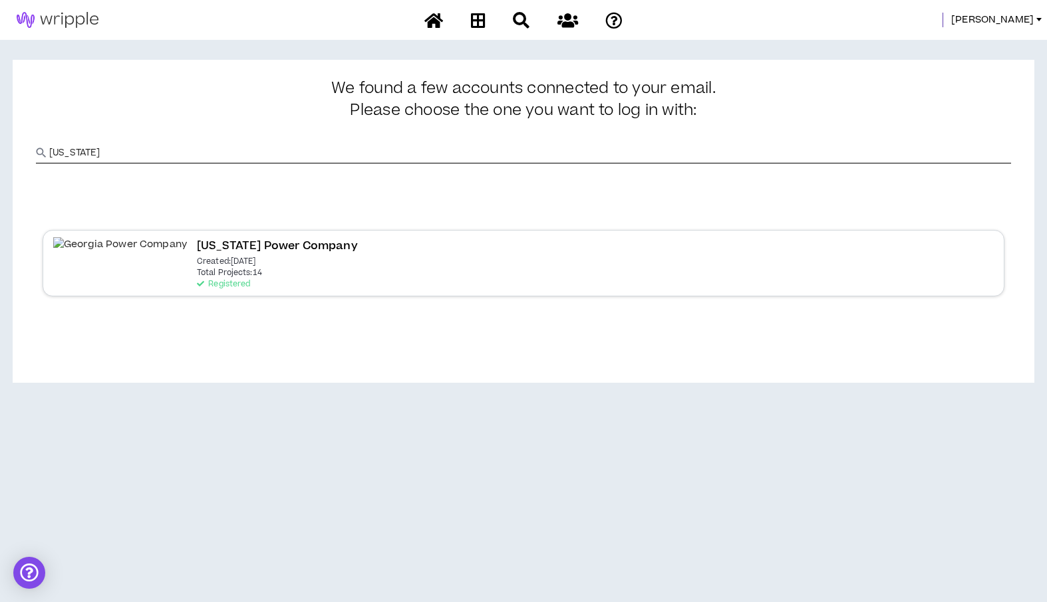
type input "[US_STATE]"
click at [197, 269] on p "Total Projects: 14" at bounding box center [229, 273] width 65 height 9
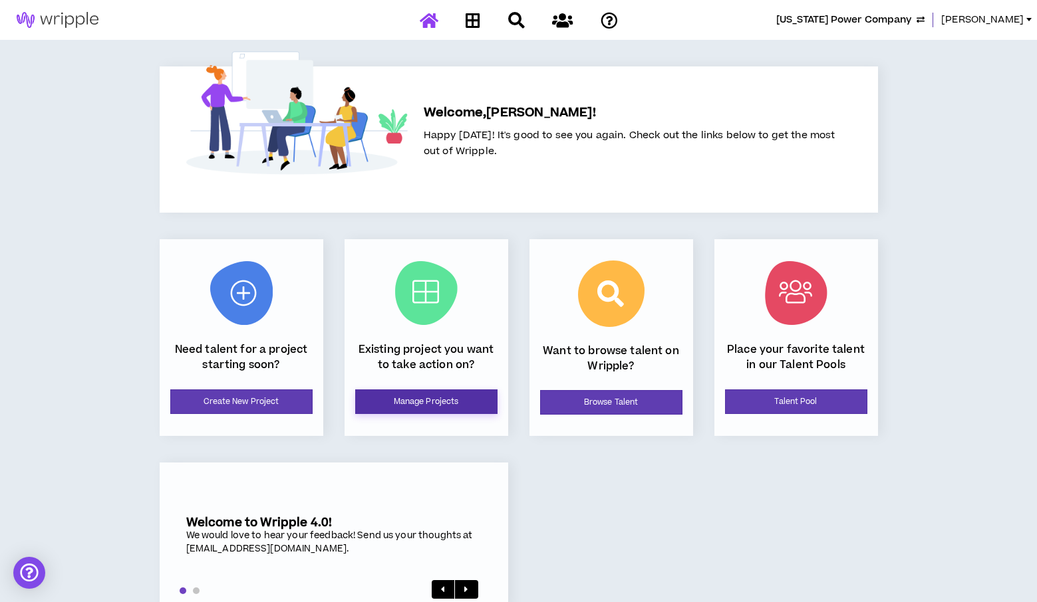
click at [443, 396] on link "Manage Projects" at bounding box center [426, 402] width 142 height 25
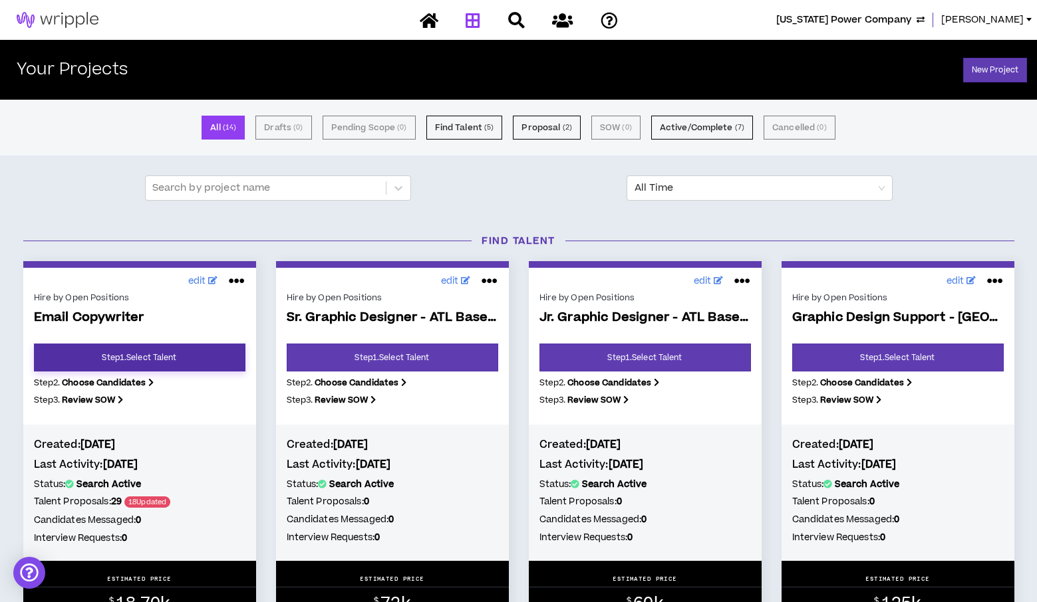
click at [113, 365] on link "Step 1 . Select Talent" at bounding box center [139, 358] width 211 height 28
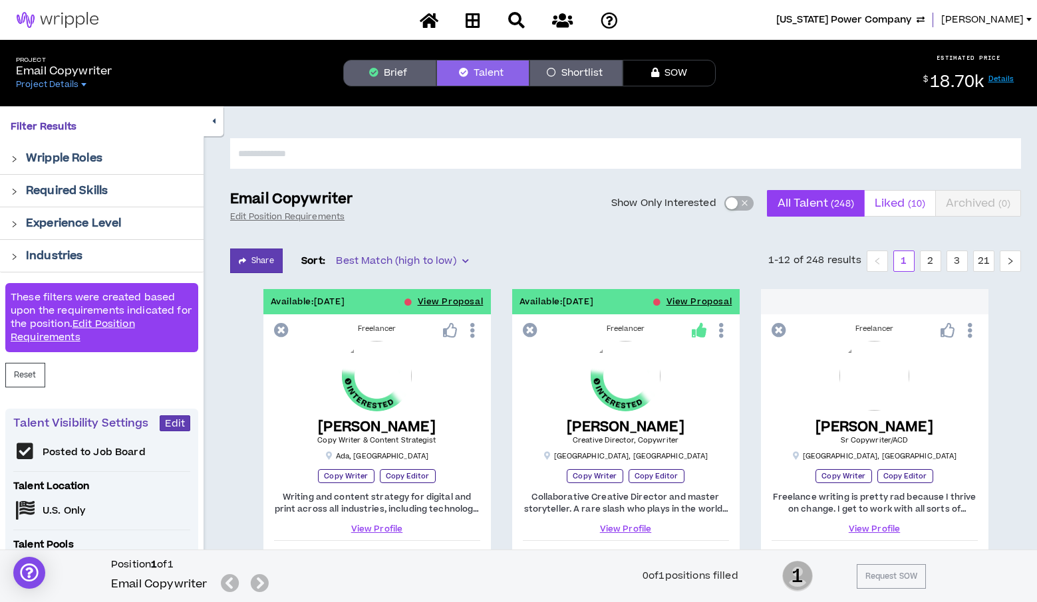
click at [902, 195] on span "Liked ( 10 )" at bounding box center [899, 203] width 51 height 32
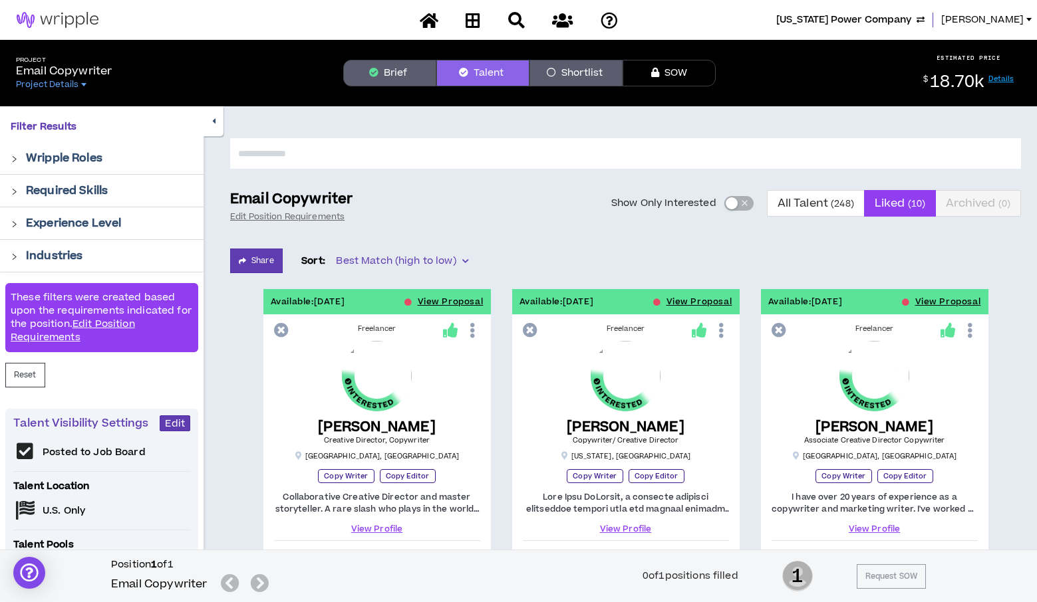
click at [392, 73] on button "Brief" at bounding box center [389, 73] width 93 height 27
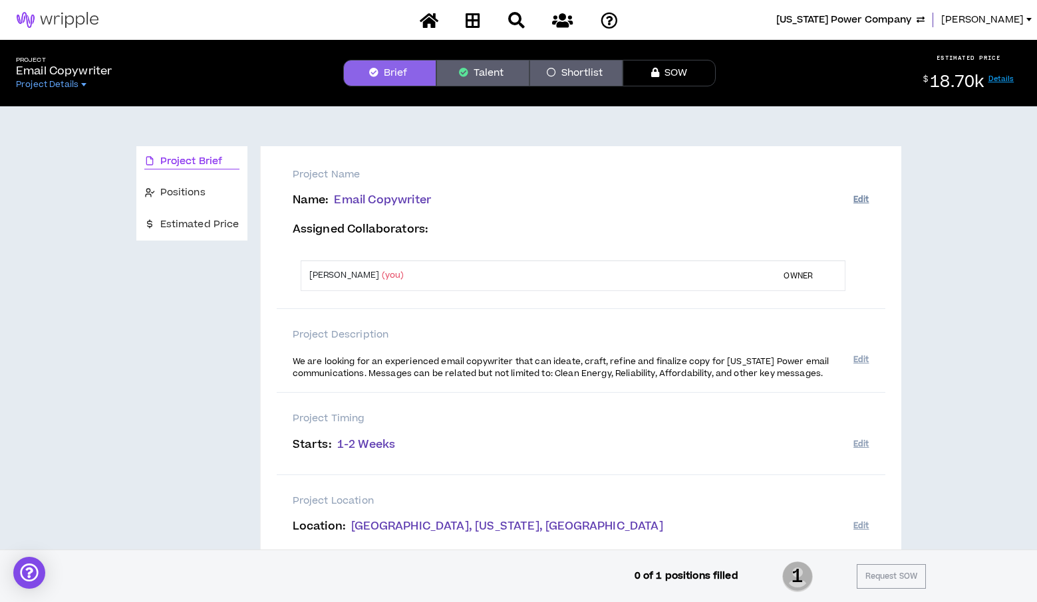
click at [864, 200] on button "Edit" at bounding box center [860, 200] width 15 height 22
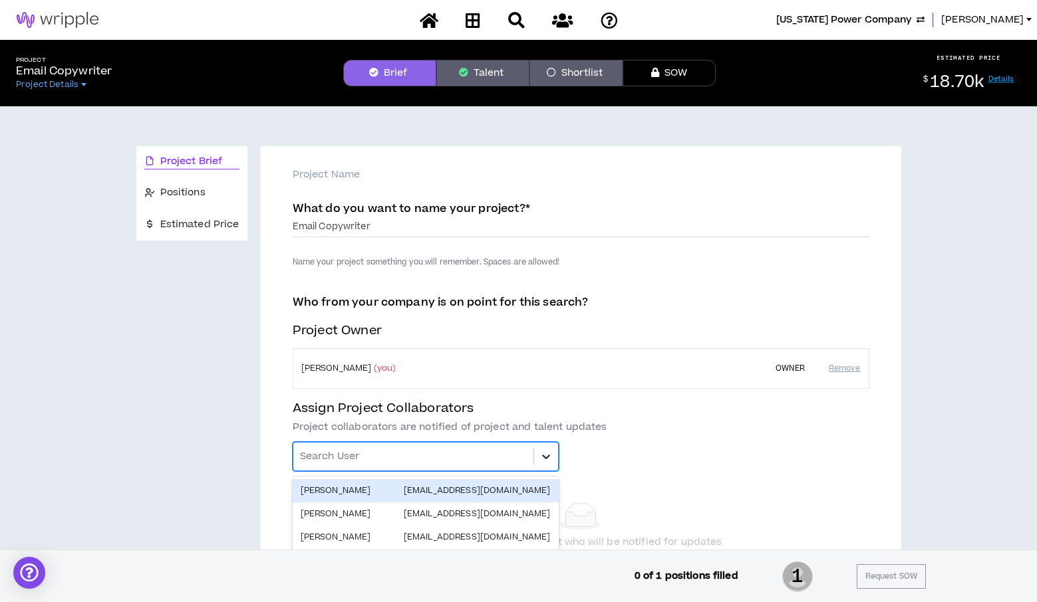
click at [534, 450] on div at bounding box center [546, 457] width 24 height 24
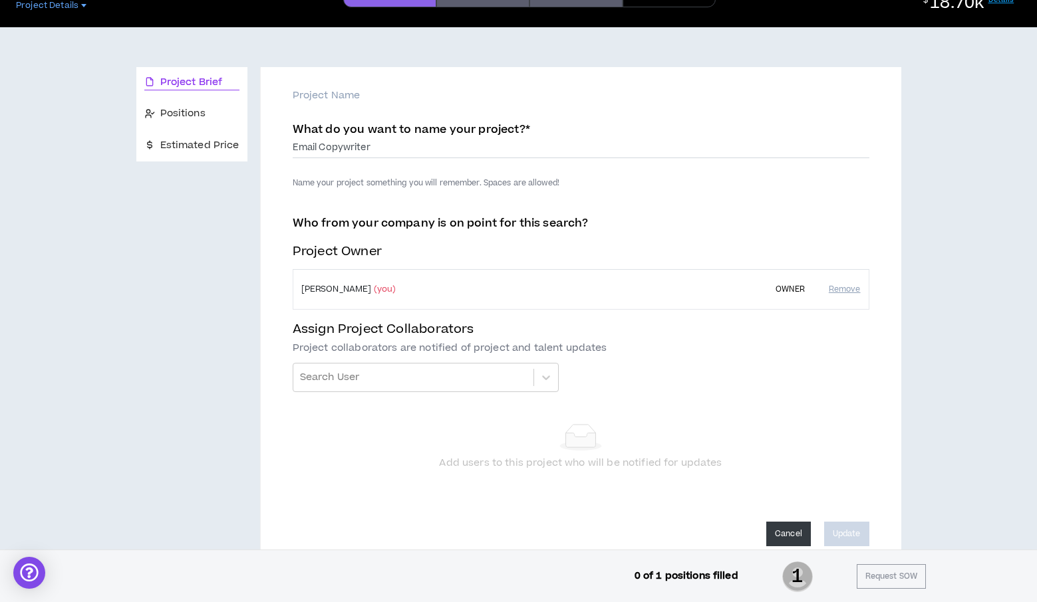
click at [777, 531] on button "Cancel" at bounding box center [788, 534] width 45 height 25
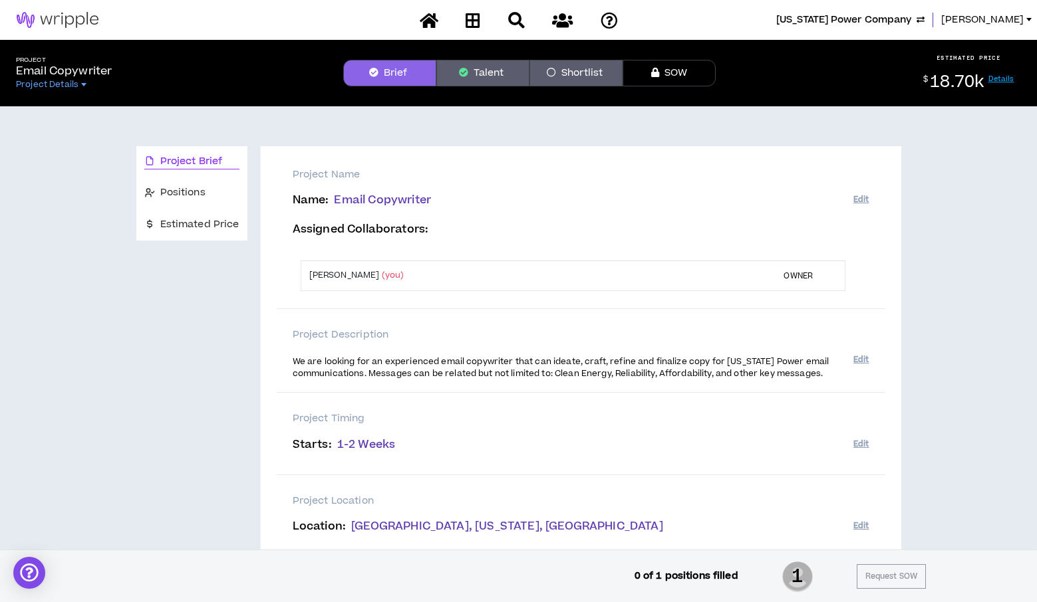
click at [911, 17] on span "[US_STATE] Power Company" at bounding box center [843, 20] width 135 height 15
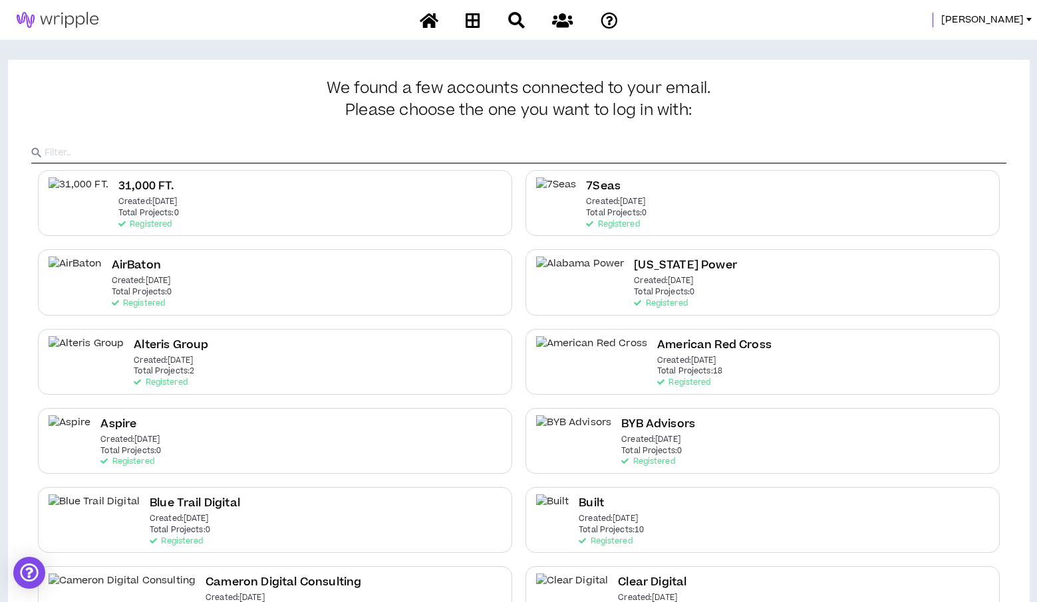
click at [473, 154] on input "text" at bounding box center [525, 153] width 961 height 20
click at [994, 19] on span "[PERSON_NAME]" at bounding box center [982, 20] width 82 height 15
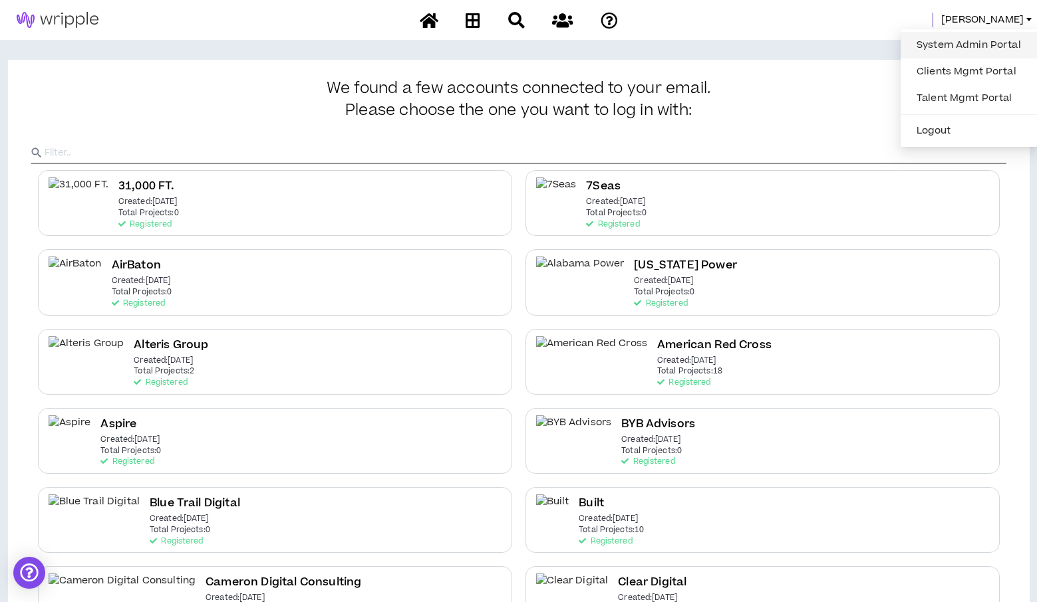
click at [945, 41] on link "System Admin Portal" at bounding box center [968, 45] width 120 height 20
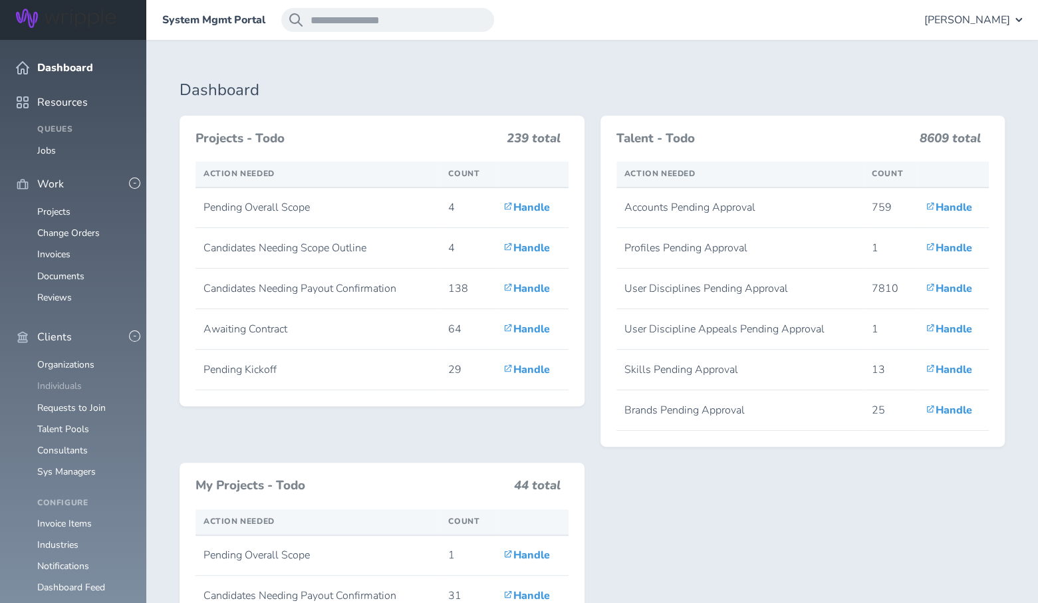
click at [59, 380] on link "Individuals" at bounding box center [59, 386] width 45 height 13
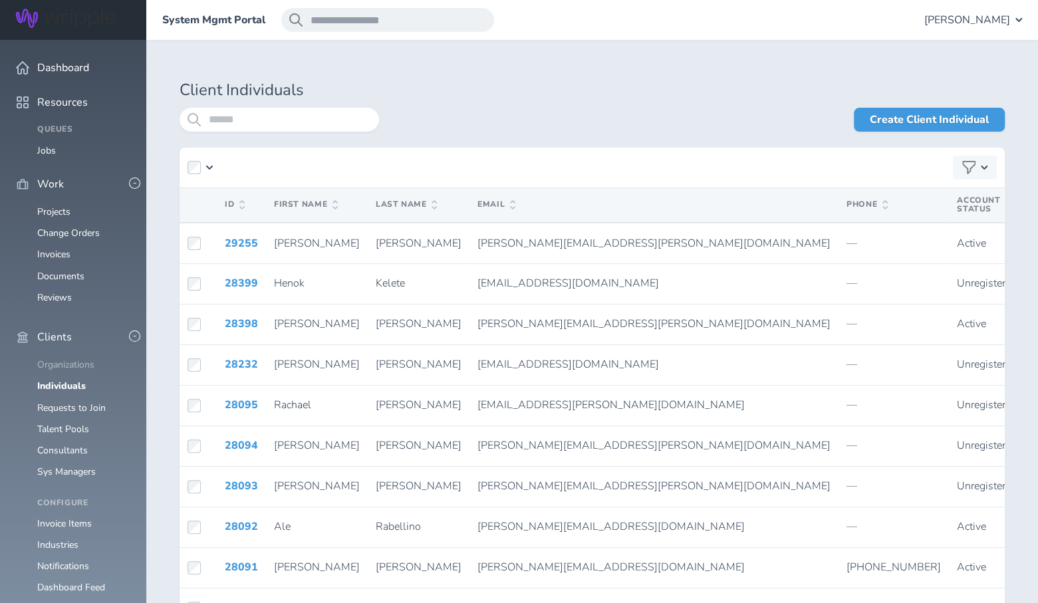
click at [65, 358] on link "Organizations" at bounding box center [65, 364] width 57 height 13
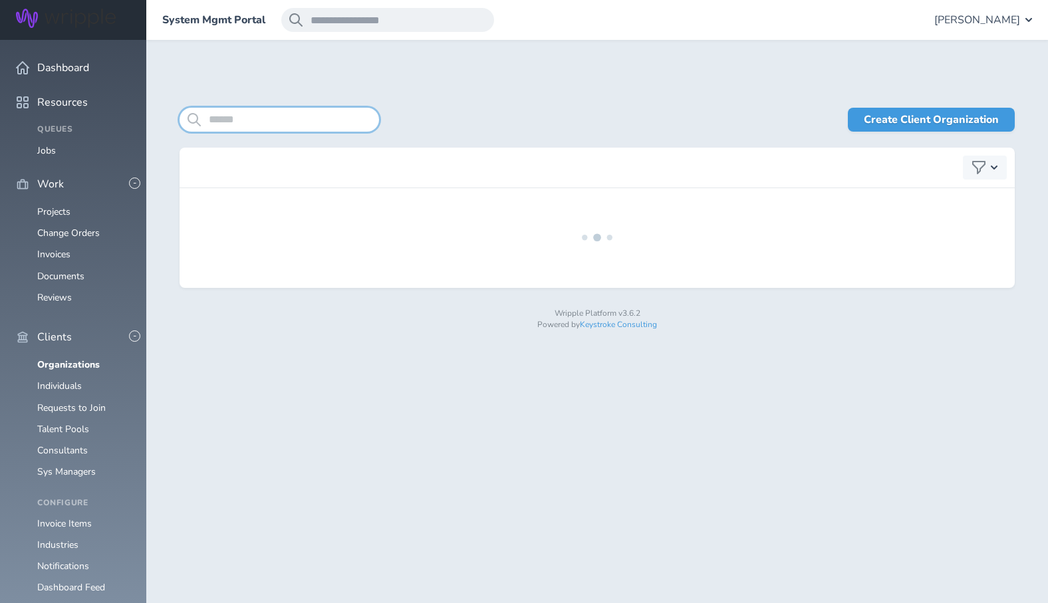
click at [301, 118] on input "search" at bounding box center [279, 120] width 199 height 24
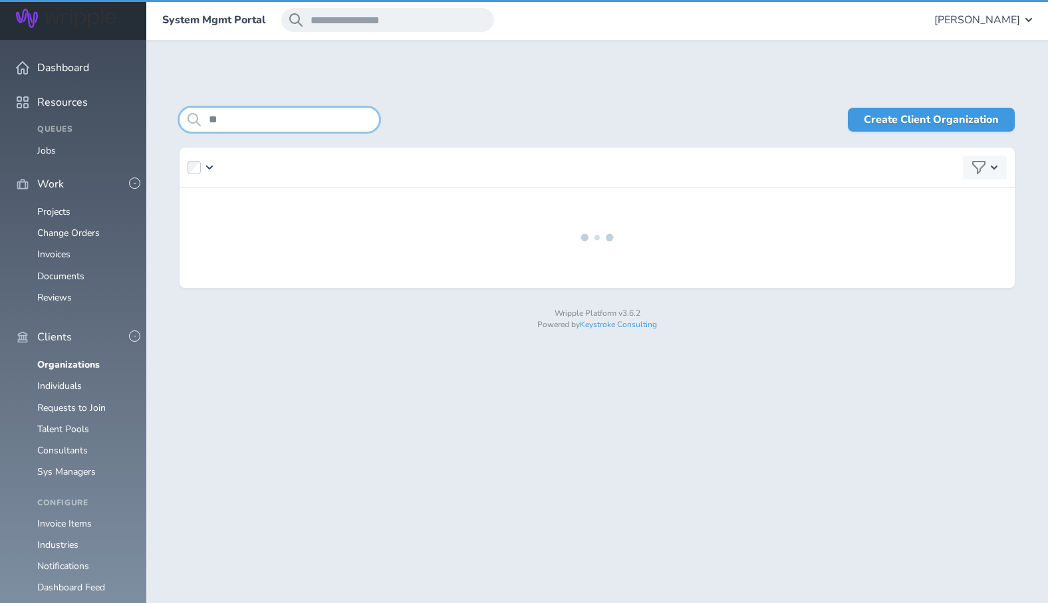
type input "*"
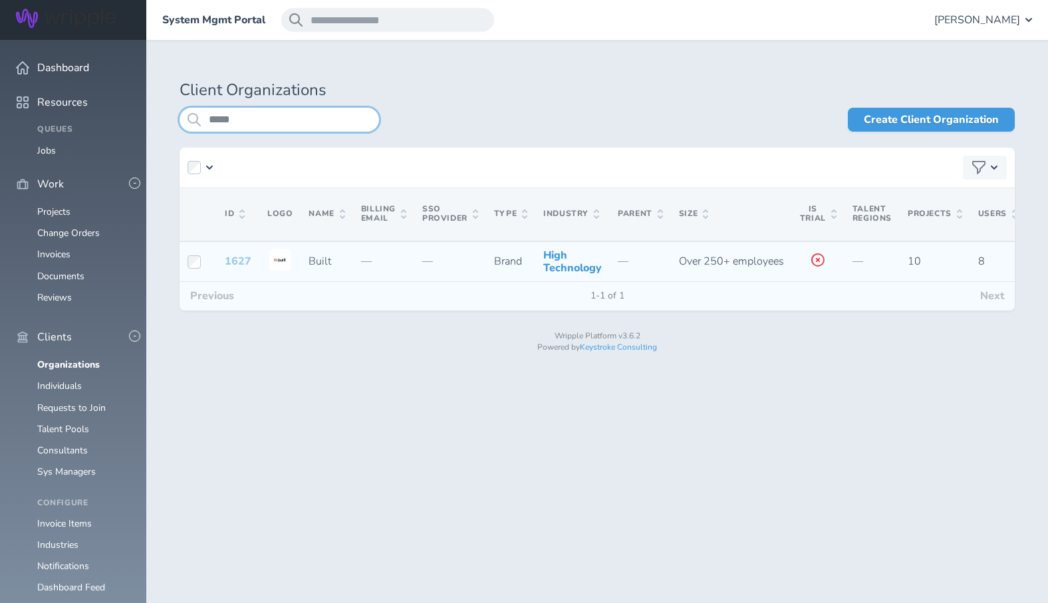
type input "*****"
click at [238, 269] on link "1627" at bounding box center [238, 261] width 27 height 15
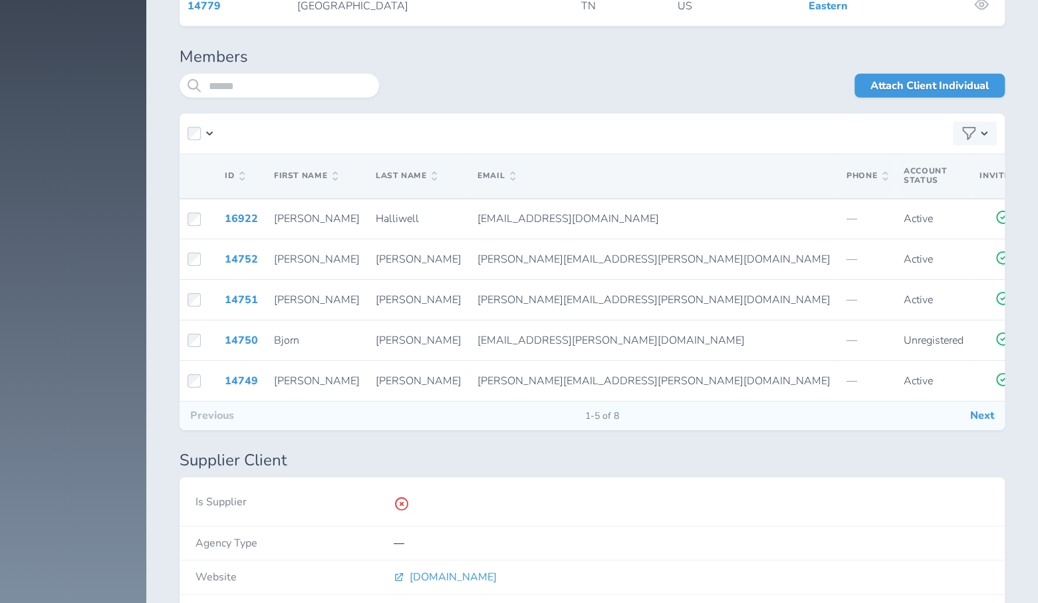
scroll to position [2511, 0]
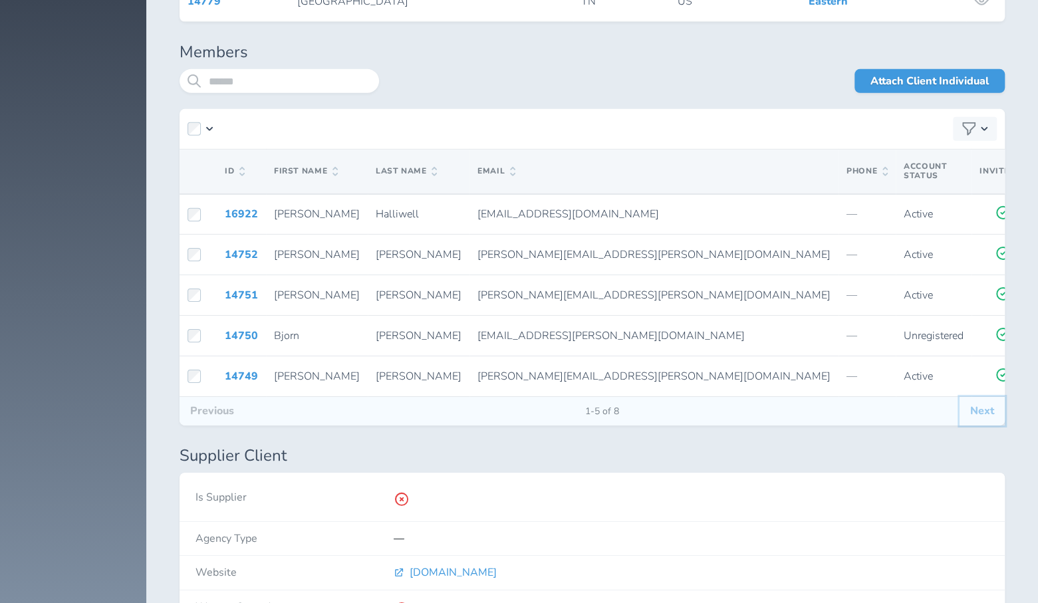
click at [975, 400] on button "Next" at bounding box center [981, 411] width 45 height 28
